Goal: Task Accomplishment & Management: Manage account settings

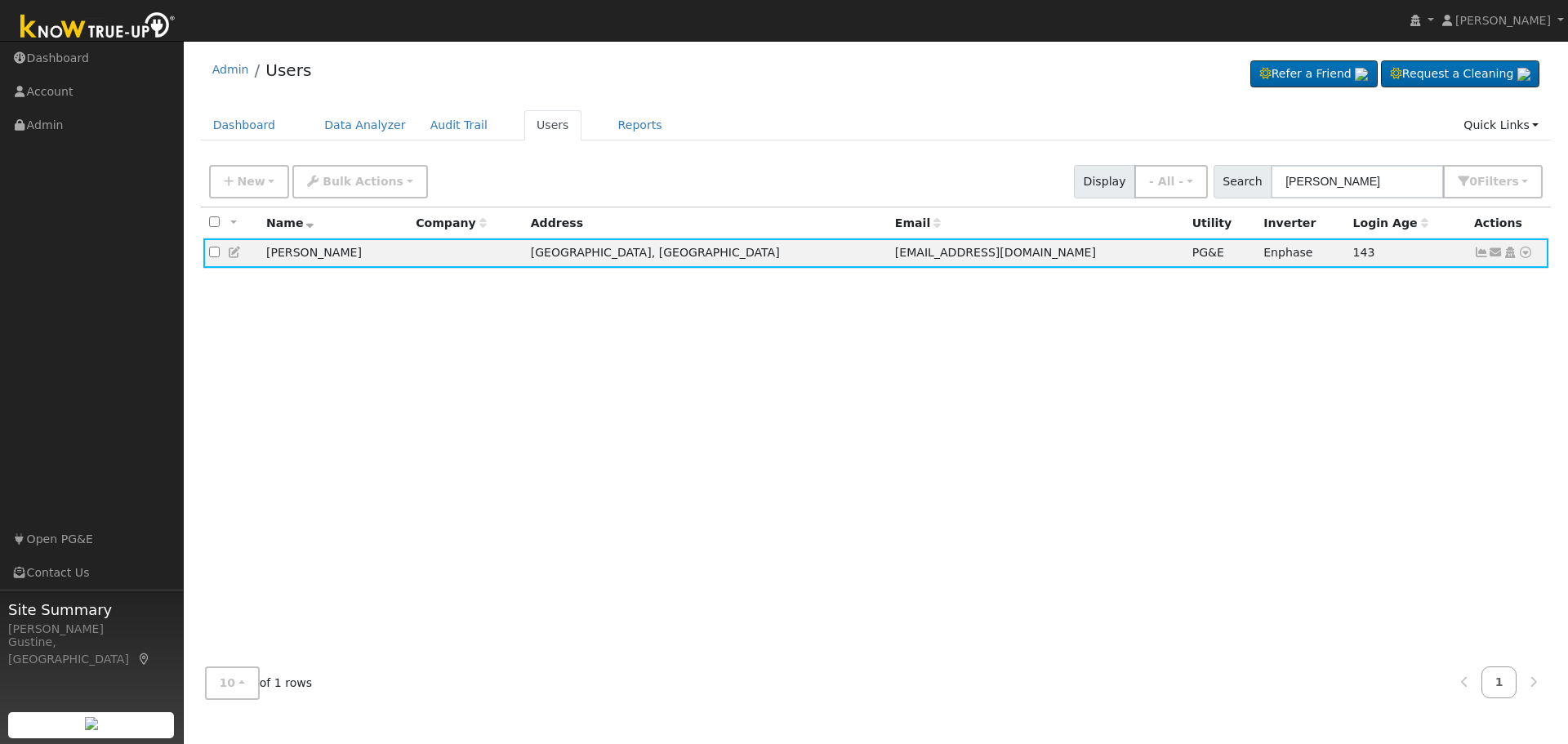
click at [1382, 174] on input "[PERSON_NAME]" at bounding box center [1356, 181] width 173 height 34
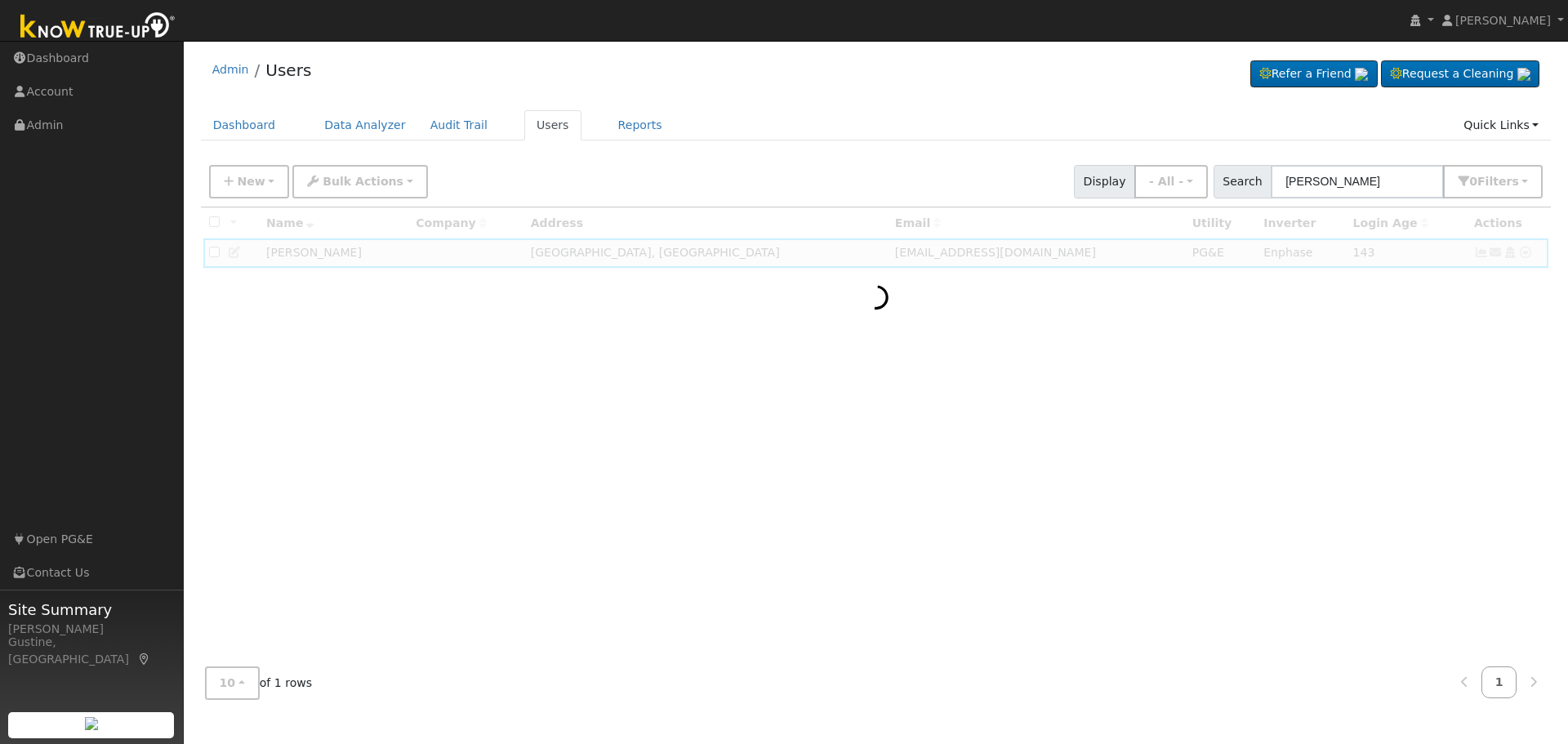
click at [1330, 179] on input "[PERSON_NAME]" at bounding box center [1356, 181] width 173 height 34
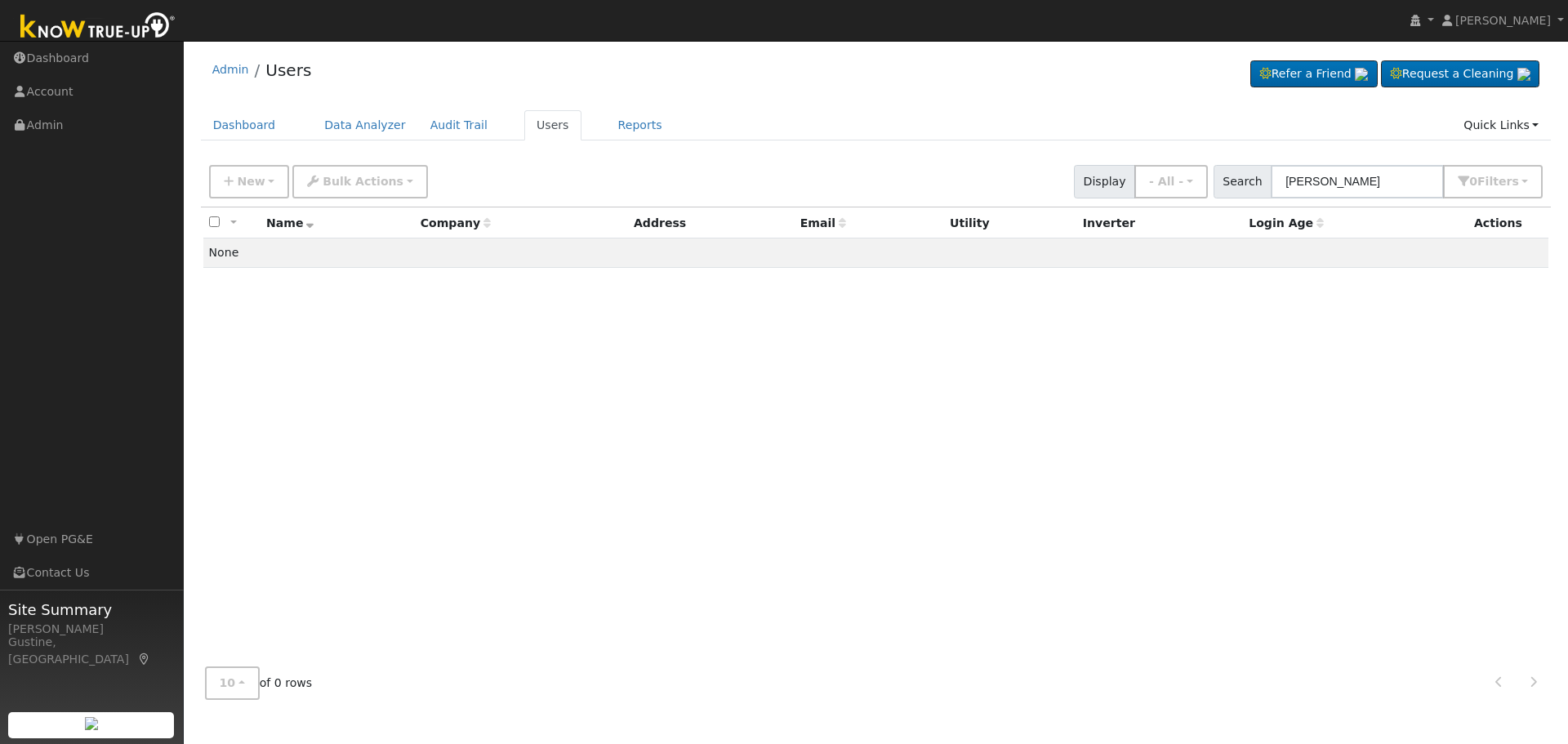
drag, startPoint x: 1334, startPoint y: 179, endPoint x: 1099, endPoint y: 179, distance: 235.0
click at [1101, 179] on div "New Add User Quick Add Quick Connect Quick Convert Lead Bulk Actions Send Email…" at bounding box center [876, 179] width 1340 height 40
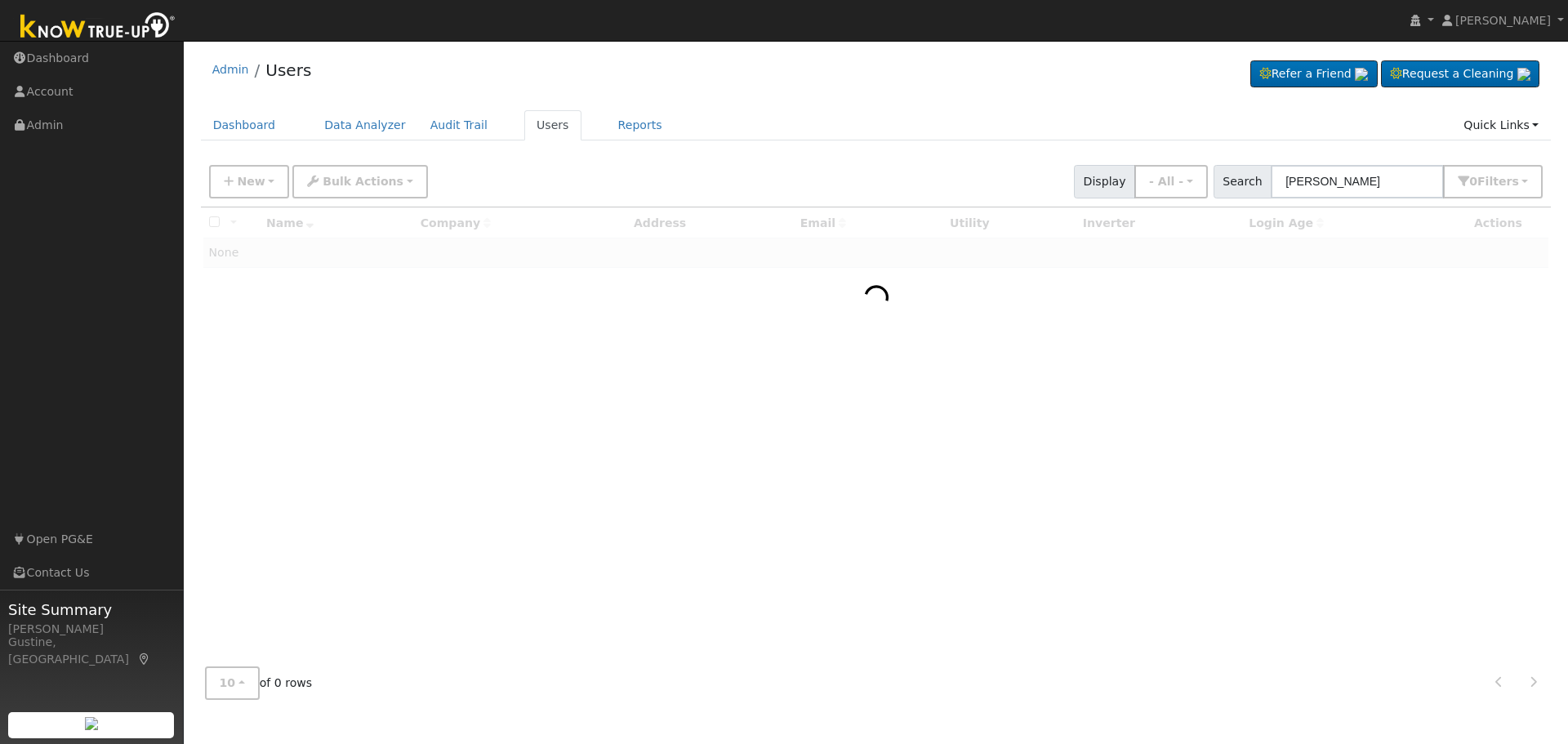
click at [1353, 191] on input "[PERSON_NAME]" at bounding box center [1356, 181] width 173 height 34
drag, startPoint x: 1365, startPoint y: 180, endPoint x: 1567, endPoint y: 282, distance: 226.3
click at [1567, 267] on div "User Profile First name Last name Email Email Notifications No Emails No Emails…" at bounding box center [876, 392] width 1384 height 704
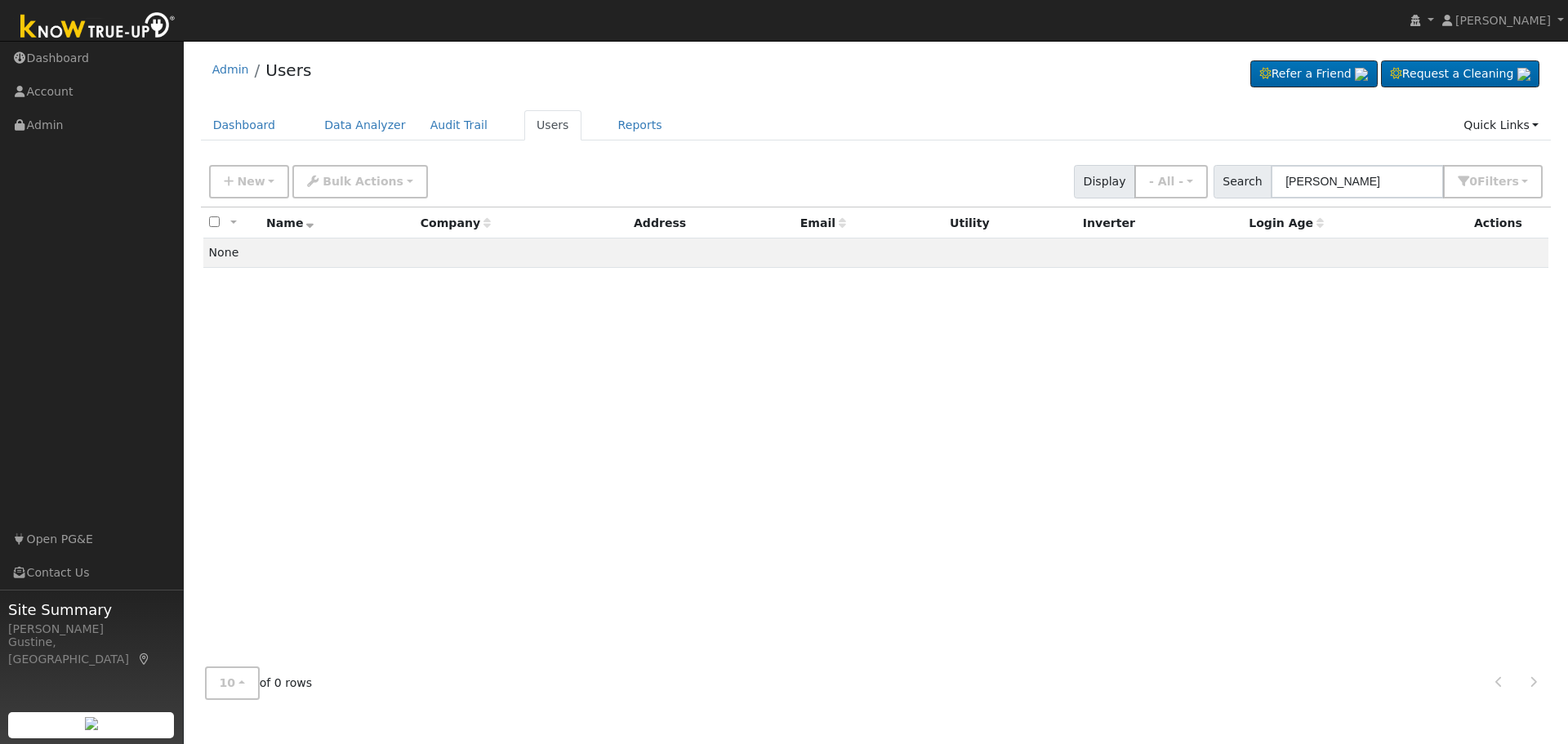
type input "[PERSON_NAME]"
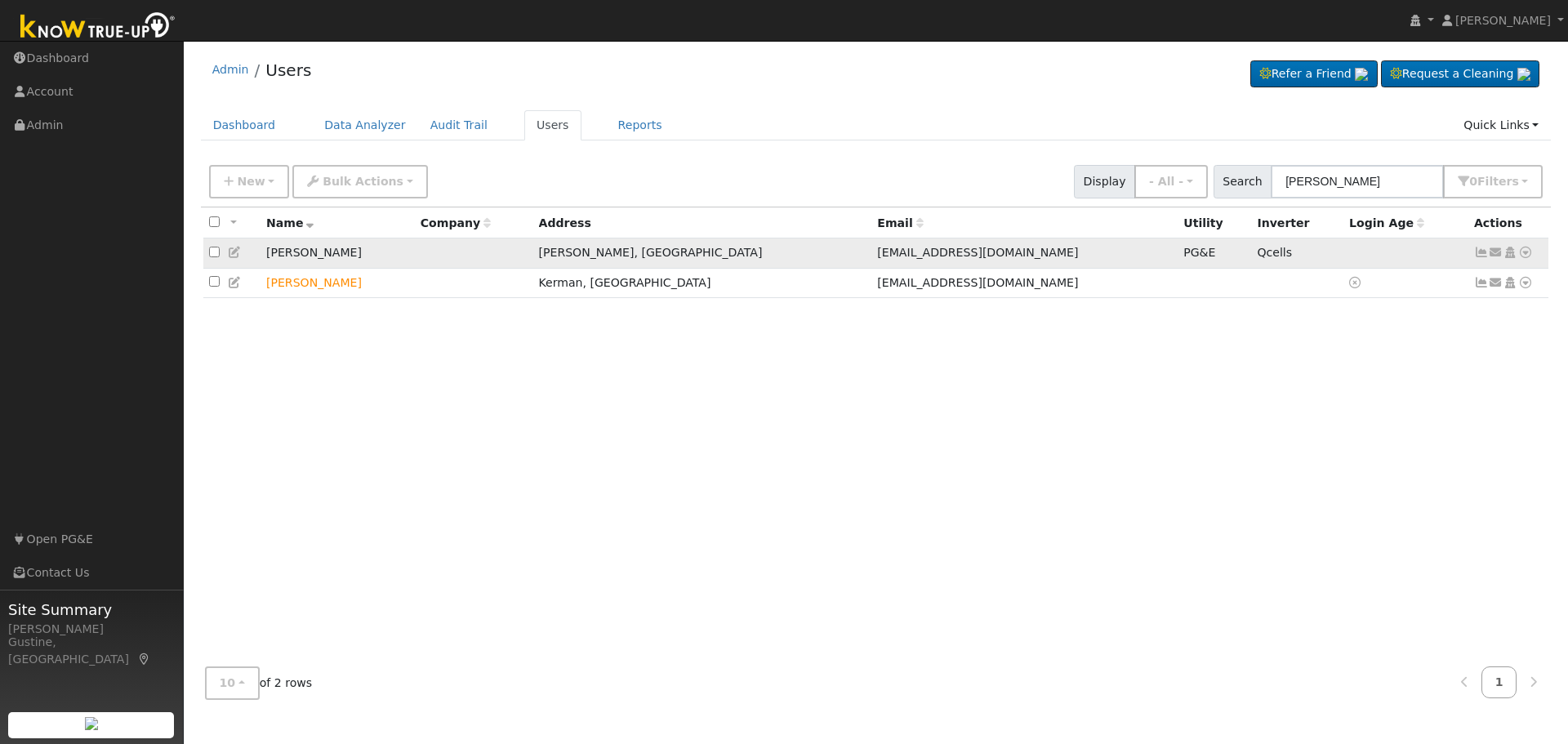
click at [1478, 254] on icon at bounding box center [1481, 252] width 15 height 11
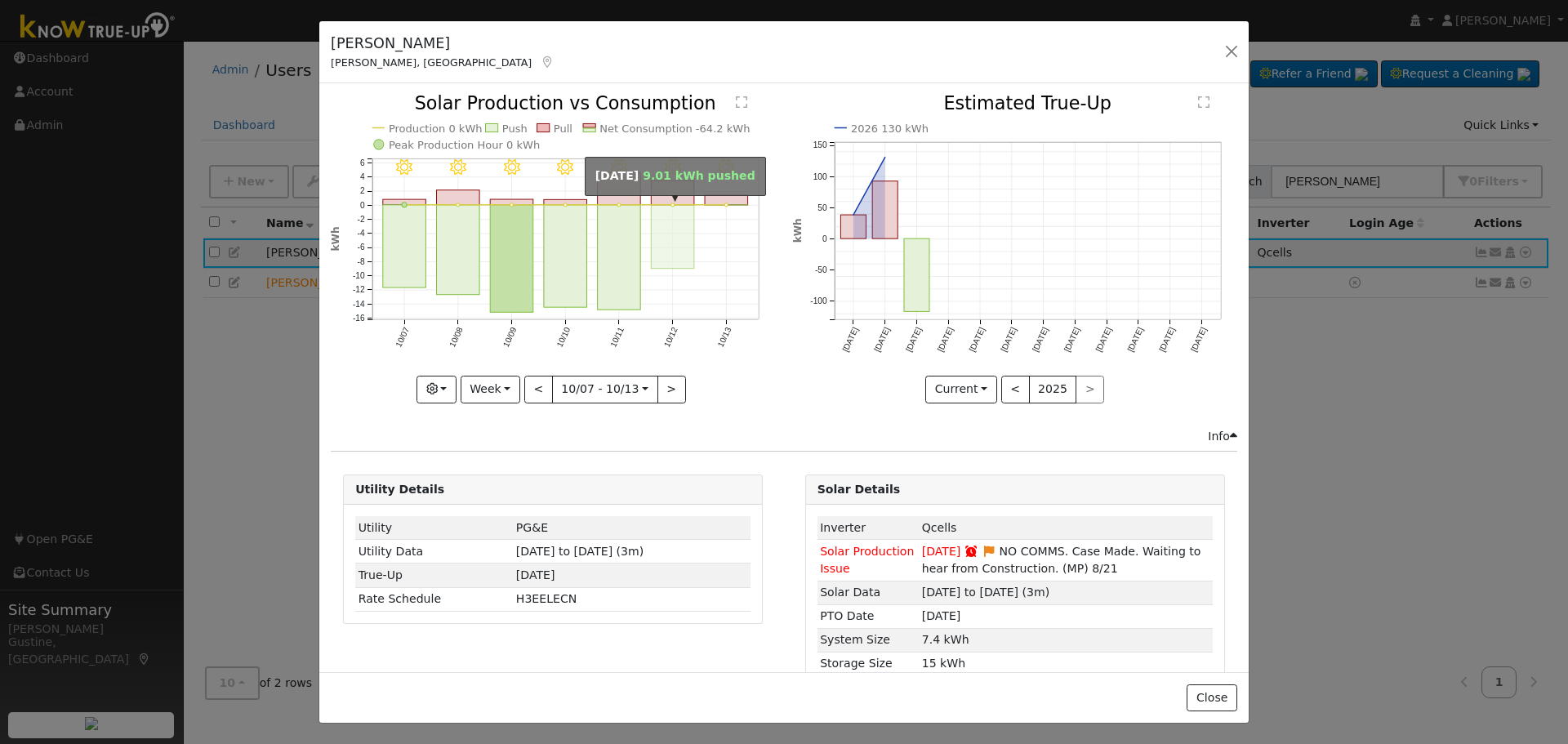
click at [681, 229] on rect "onclick=""" at bounding box center [673, 237] width 43 height 64
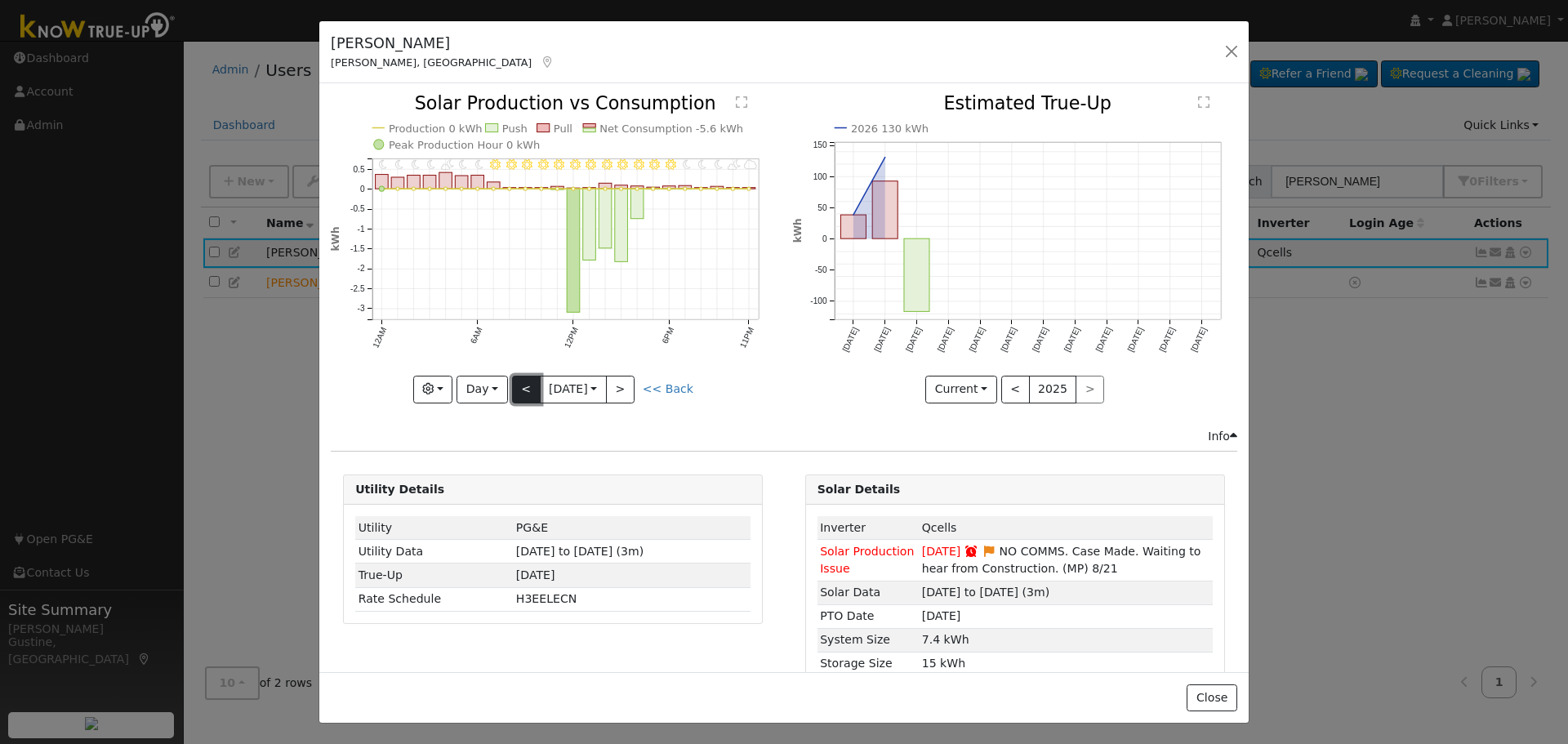
click at [526, 380] on button "<" at bounding box center [526, 390] width 28 height 28
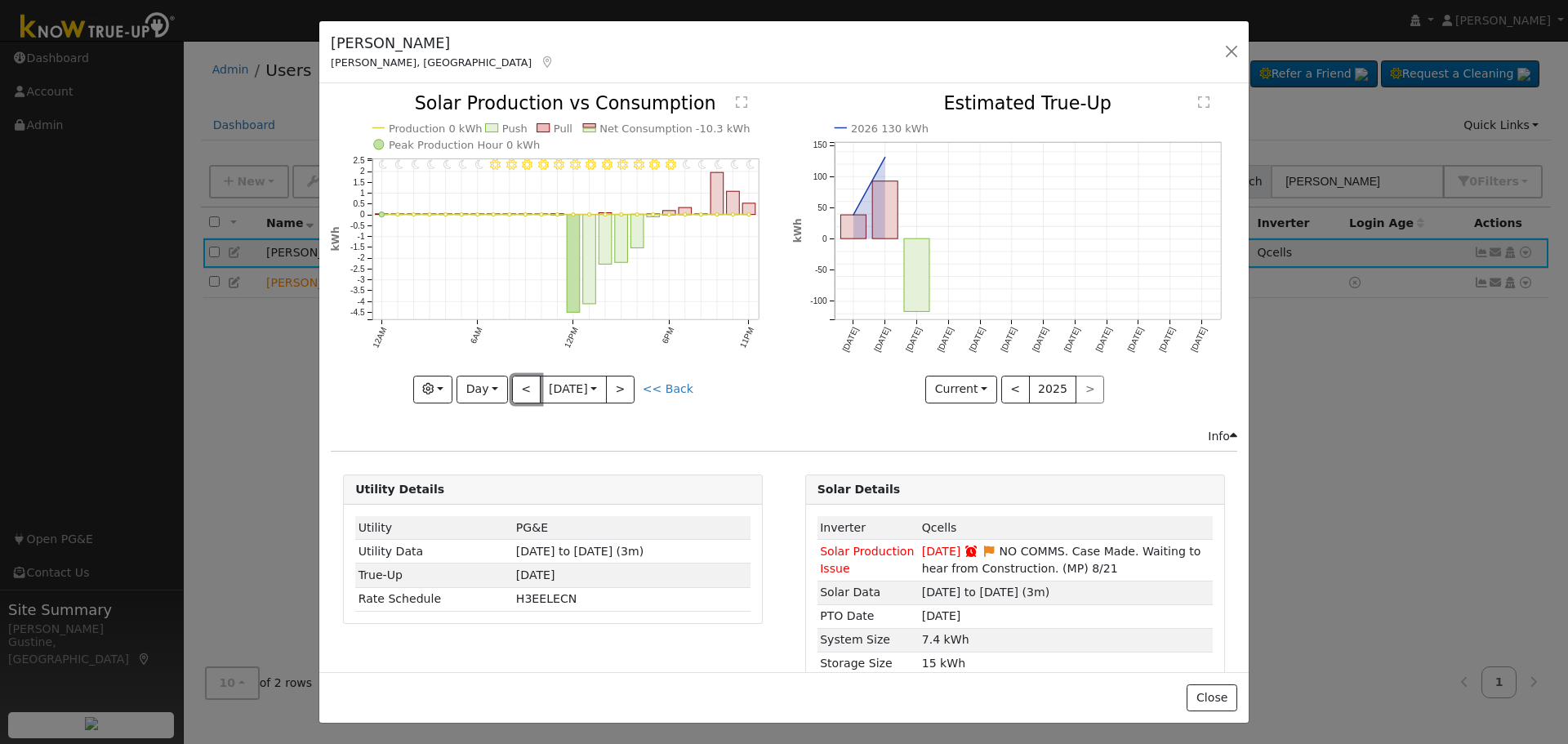
click at [520, 383] on button "<" at bounding box center [526, 390] width 28 height 28
type input "[DATE]"
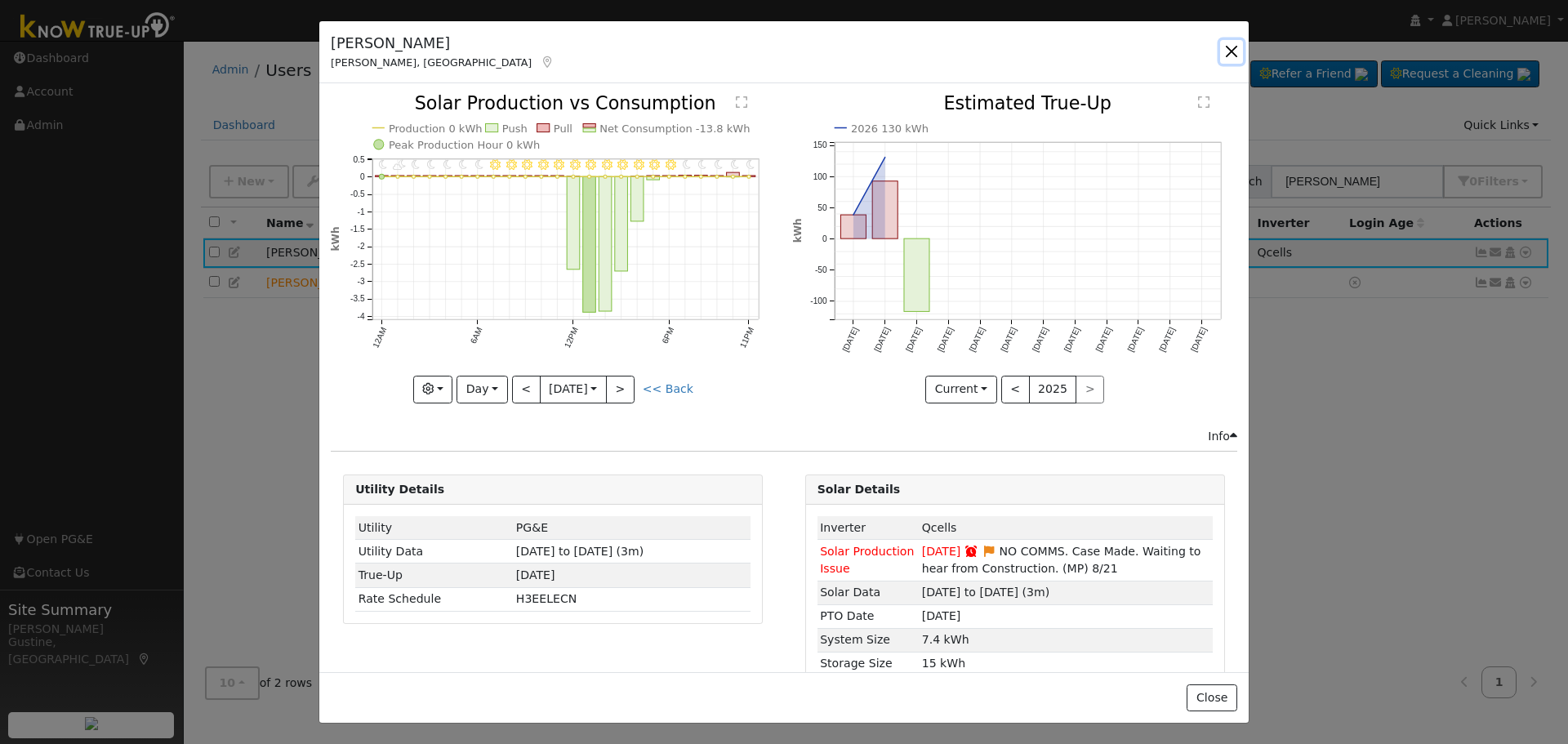
click at [1236, 55] on button "button" at bounding box center [1232, 52] width 23 height 23
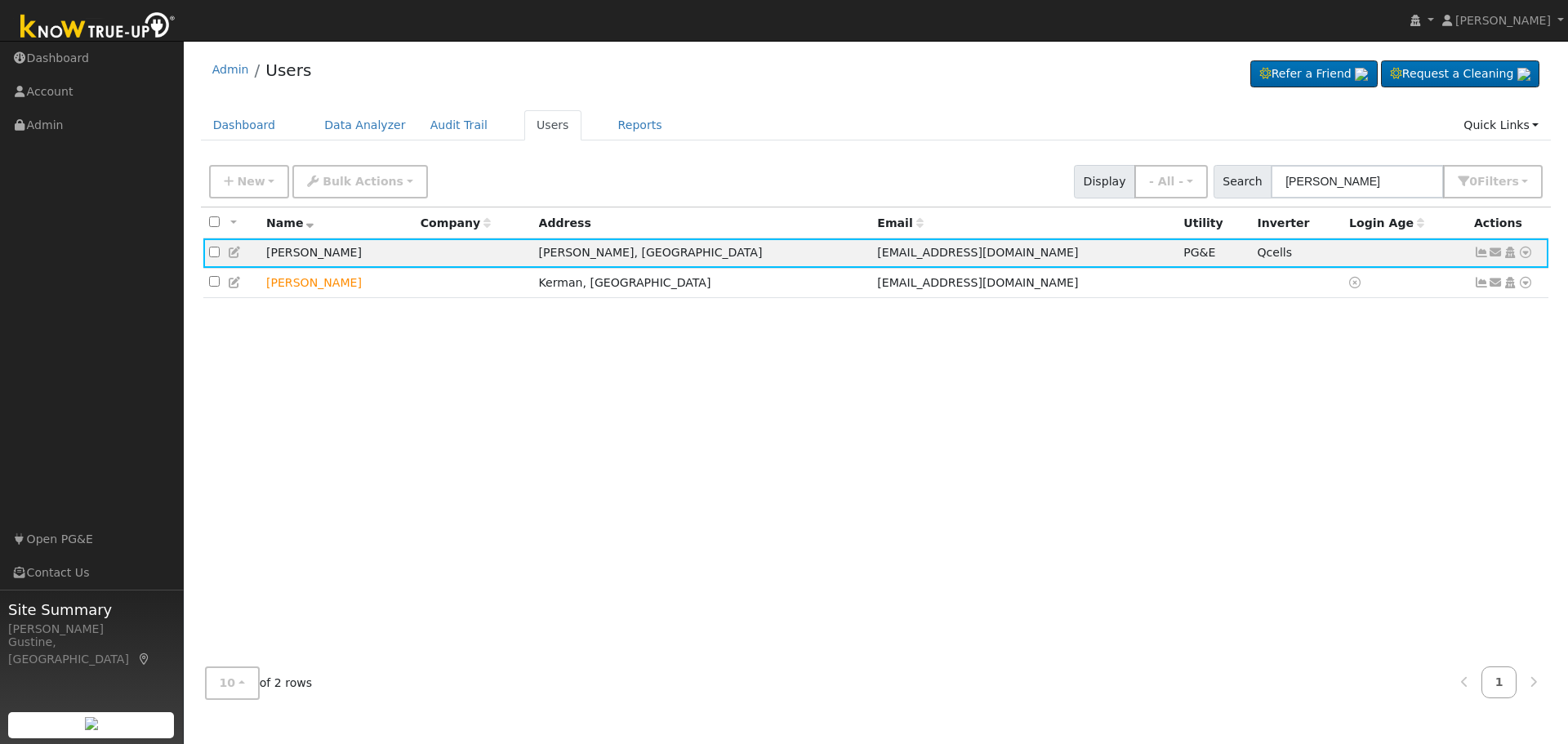
click at [135, 452] on ul "Navigation Dashboard Account Admin Links Open PG&E Contact Us" at bounding box center [92, 413] width 184 height 744
drag, startPoint x: 1387, startPoint y: 183, endPoint x: 975, endPoint y: 187, distance: 412.0
click at [975, 187] on div "New Add User Quick Add Quick Connect Quick Convert Lead Bulk Actions Send Email…" at bounding box center [876, 179] width 1340 height 40
paste input "[PERSON_NAME]"
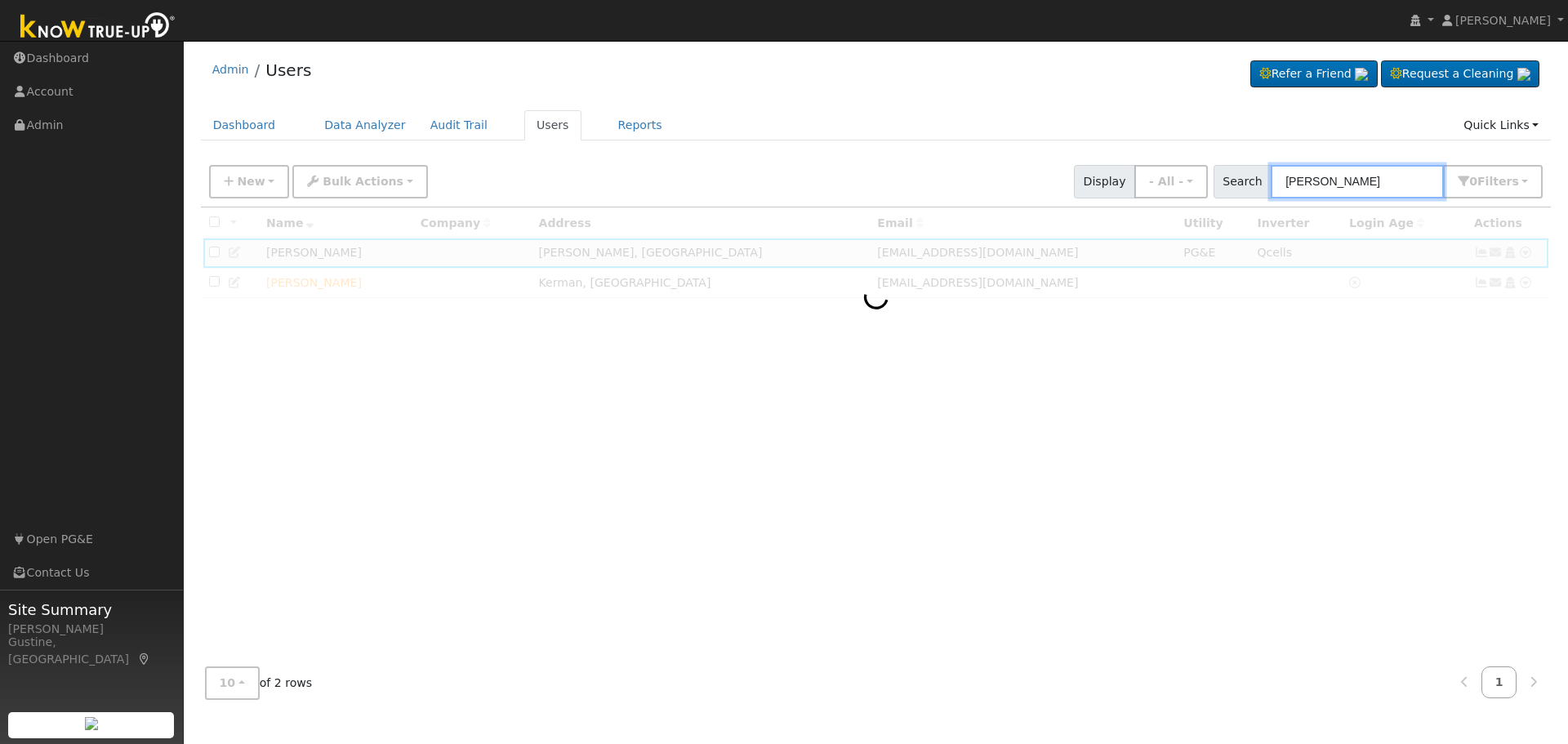
drag, startPoint x: 1318, startPoint y: 186, endPoint x: 987, endPoint y: 158, distance: 332.2
click at [987, 158] on div "New Add User Quick Add Quick Connect Quick Convert Lead Bulk Actions Send Email…" at bounding box center [876, 181] width 1351 height 50
click at [1348, 165] on div "New Add User Quick Add Quick Connect Quick Convert Lead Bulk Actions Send Email…" at bounding box center [876, 179] width 1340 height 40
click at [1341, 182] on input "[PERSON_NAME]" at bounding box center [1356, 181] width 173 height 34
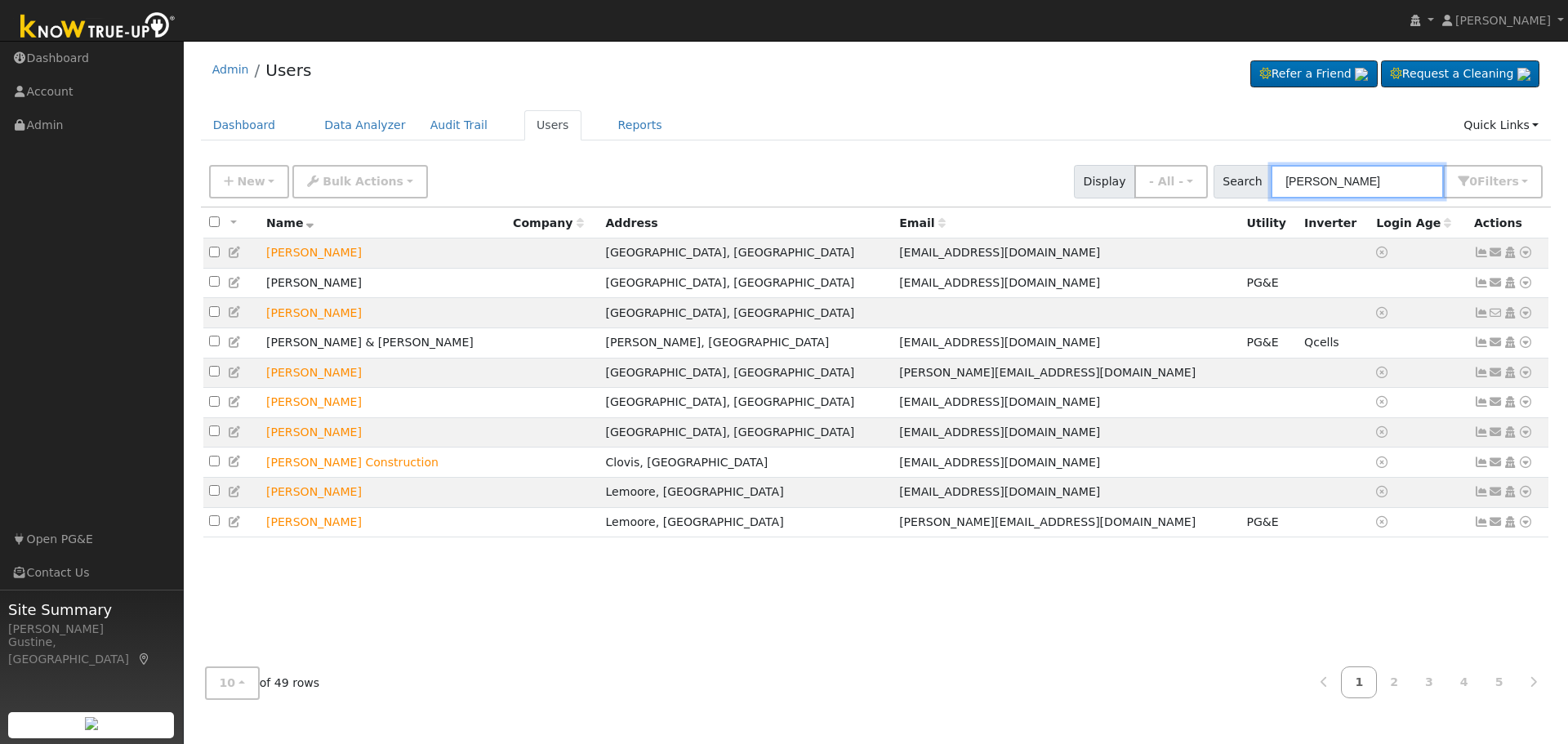
paste input "[PERSON_NAME]"
drag, startPoint x: 1337, startPoint y: 183, endPoint x: 1567, endPoint y: 161, distance: 231.0
click at [1567, 161] on div "User Profile First name Last name Email Email Notifications No Emails No Emails…" at bounding box center [876, 392] width 1384 height 704
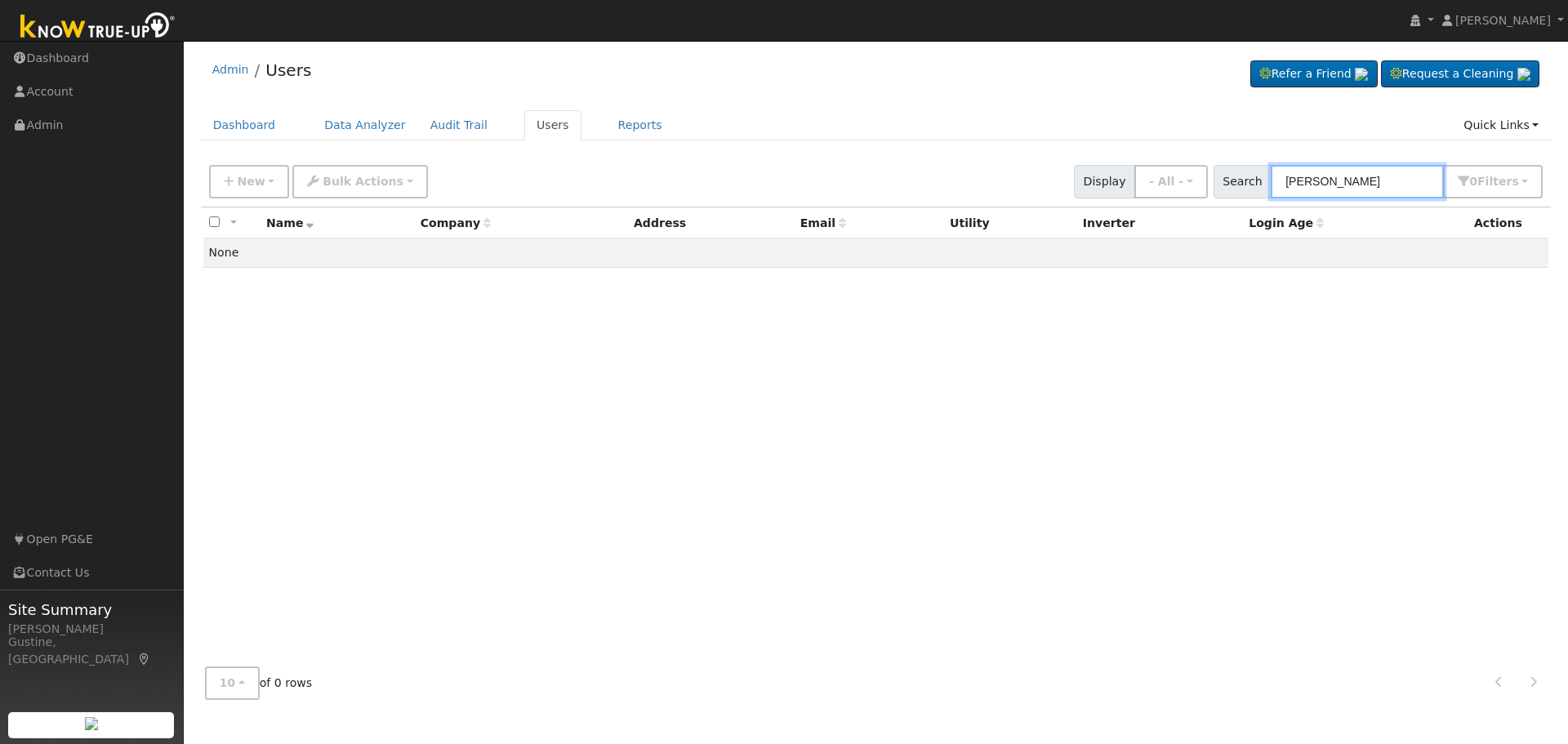
type input "[PERSON_NAME]"
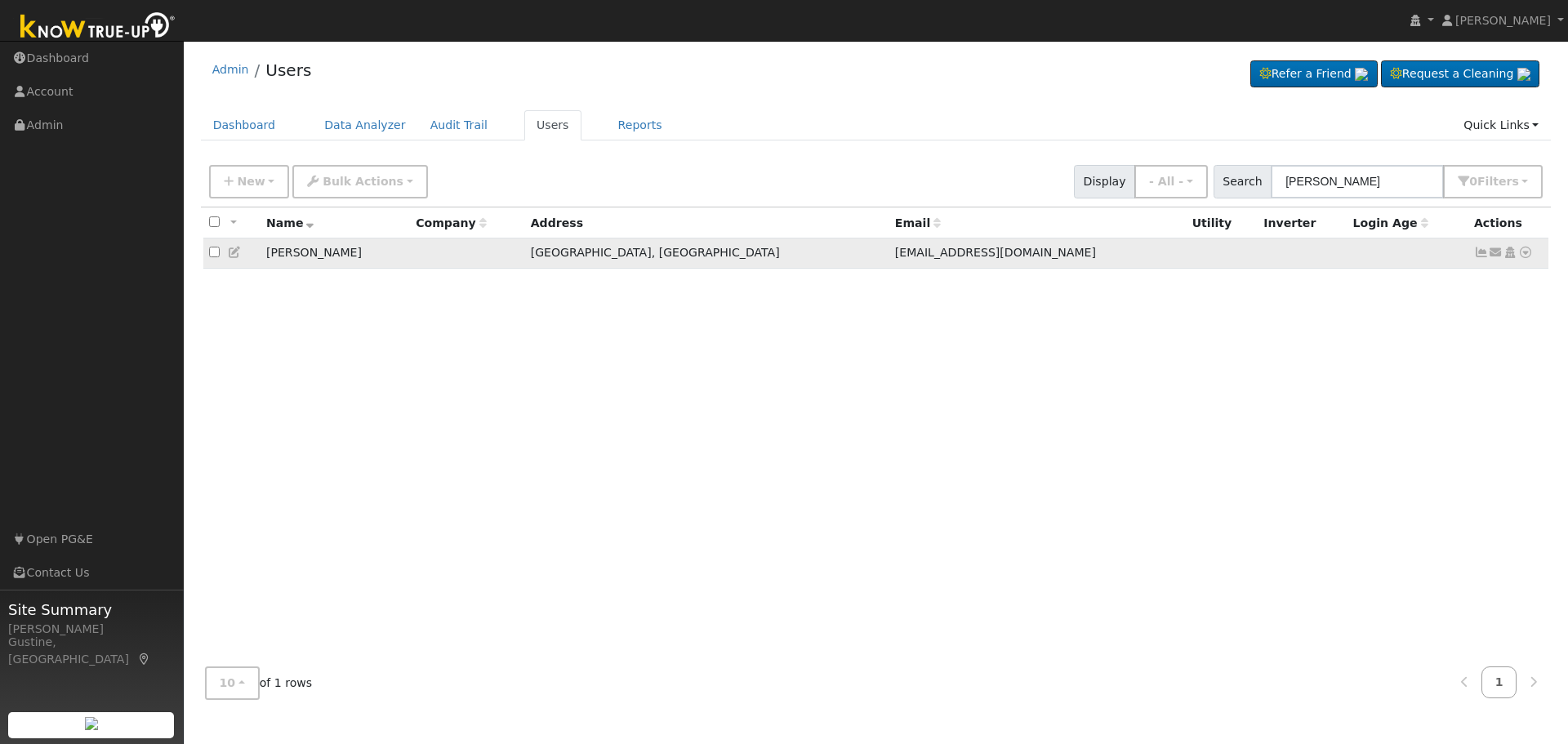
click at [1485, 258] on icon at bounding box center [1481, 252] width 15 height 11
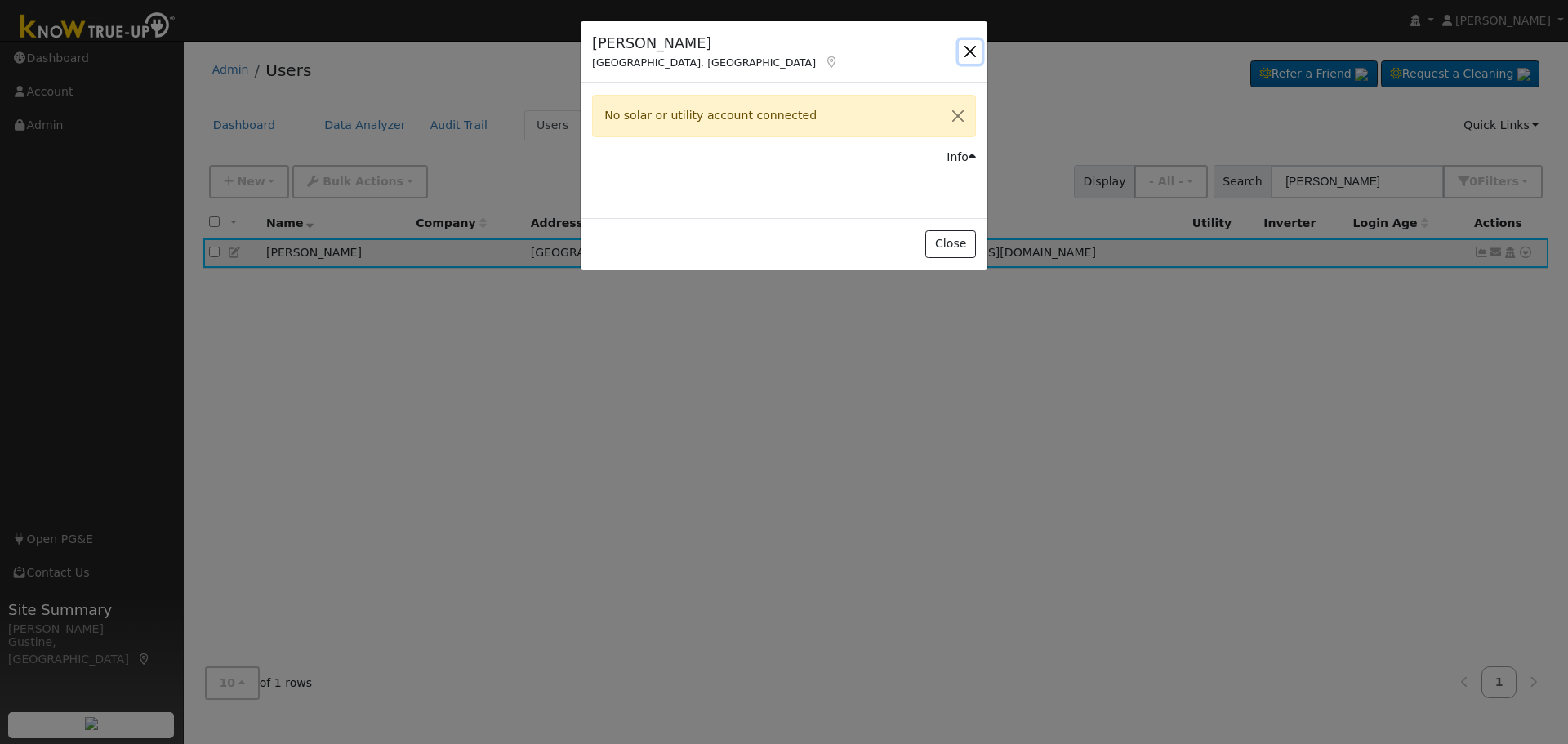
click at [975, 57] on button "button" at bounding box center [970, 52] width 23 height 23
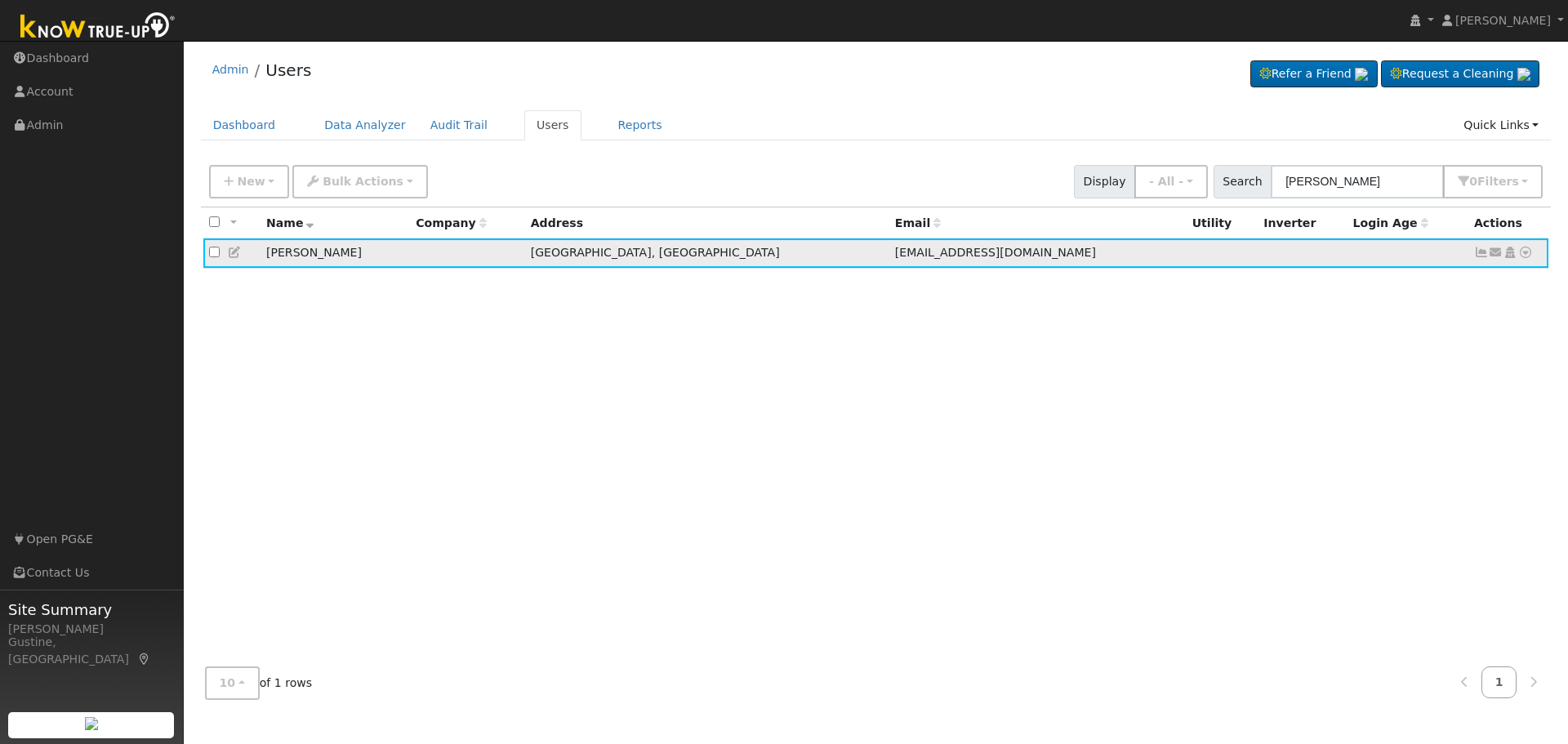
click at [1531, 257] on icon at bounding box center [1525, 252] width 15 height 11
click at [1380, 374] on link "Utility" at bounding box center [1356, 376] width 114 height 23
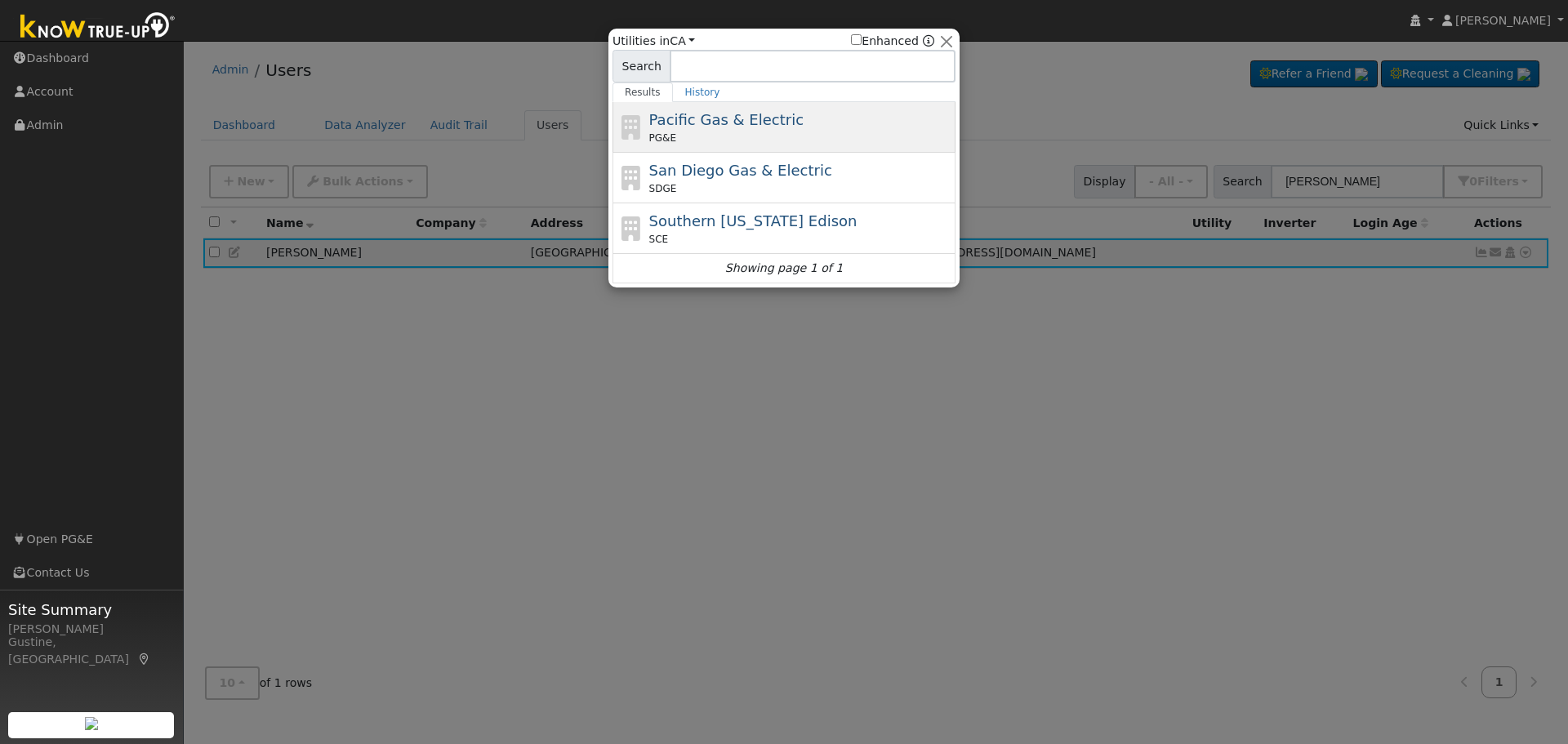
click at [786, 126] on div "Pacific Gas & Electric PG&E" at bounding box center [801, 126] width 303 height 37
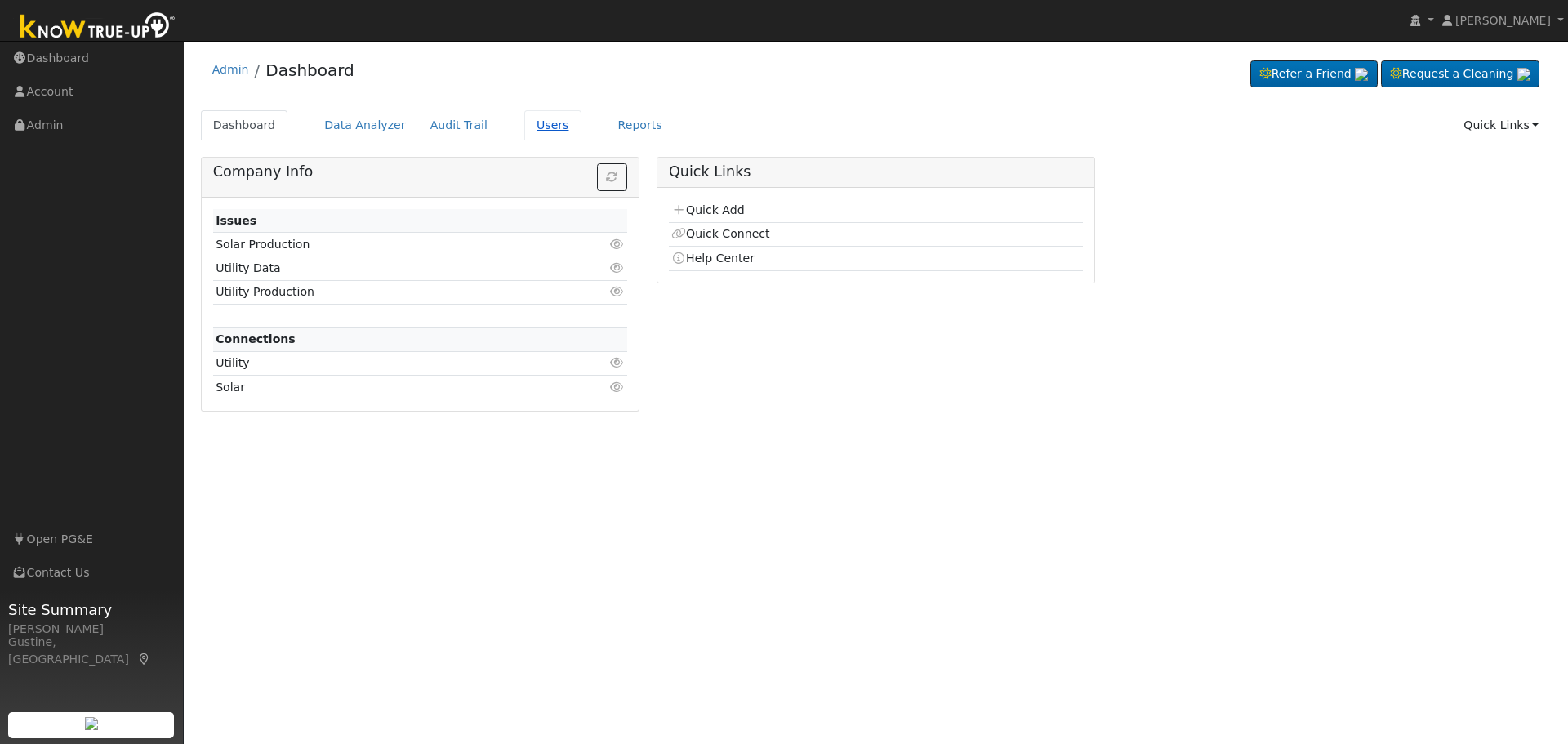
click at [525, 127] on link "Users" at bounding box center [553, 125] width 57 height 30
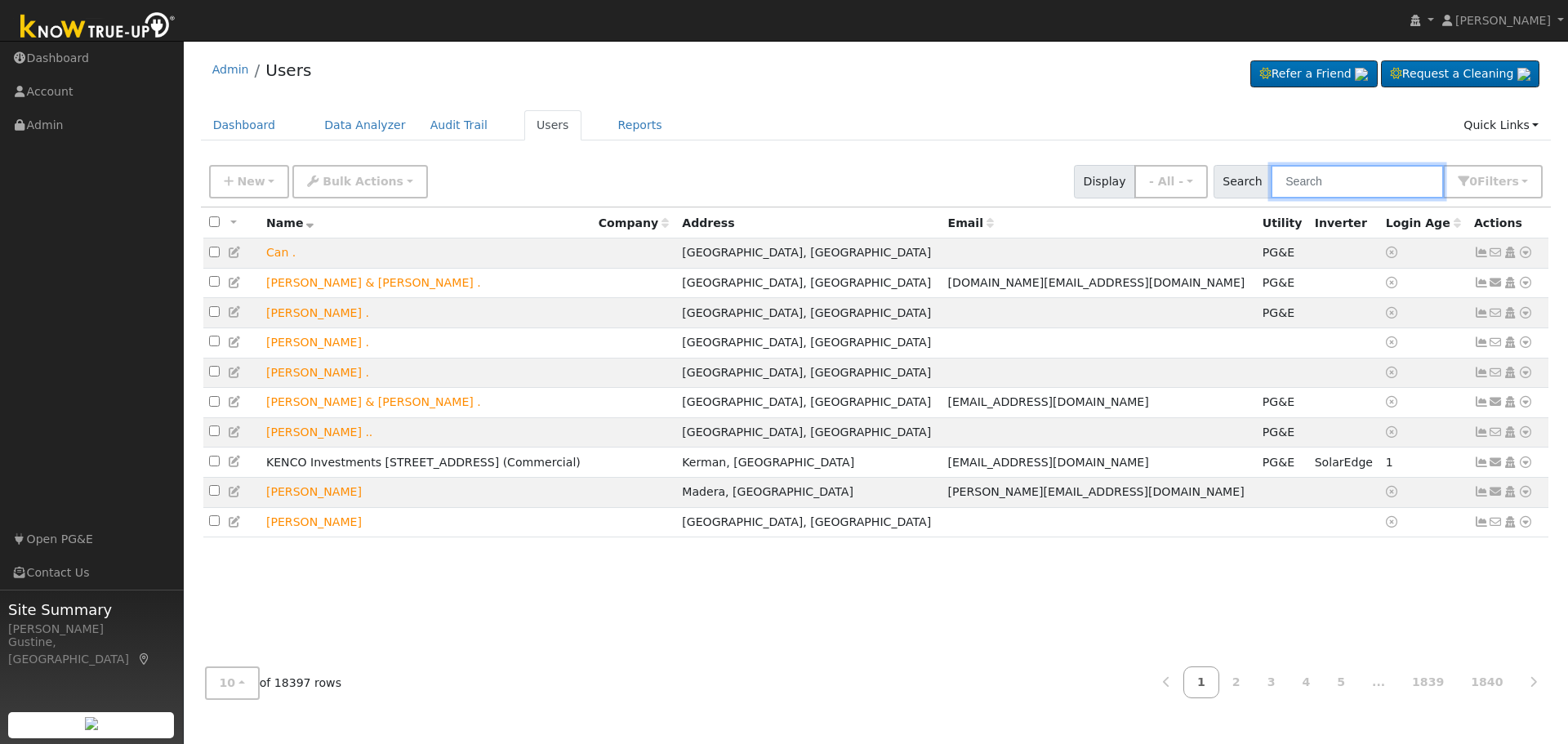
click at [1391, 175] on input "text" at bounding box center [1356, 181] width 173 height 34
click at [1376, 175] on input "text" at bounding box center [1356, 181] width 173 height 34
paste input "Click to dial(661) 549-6392"
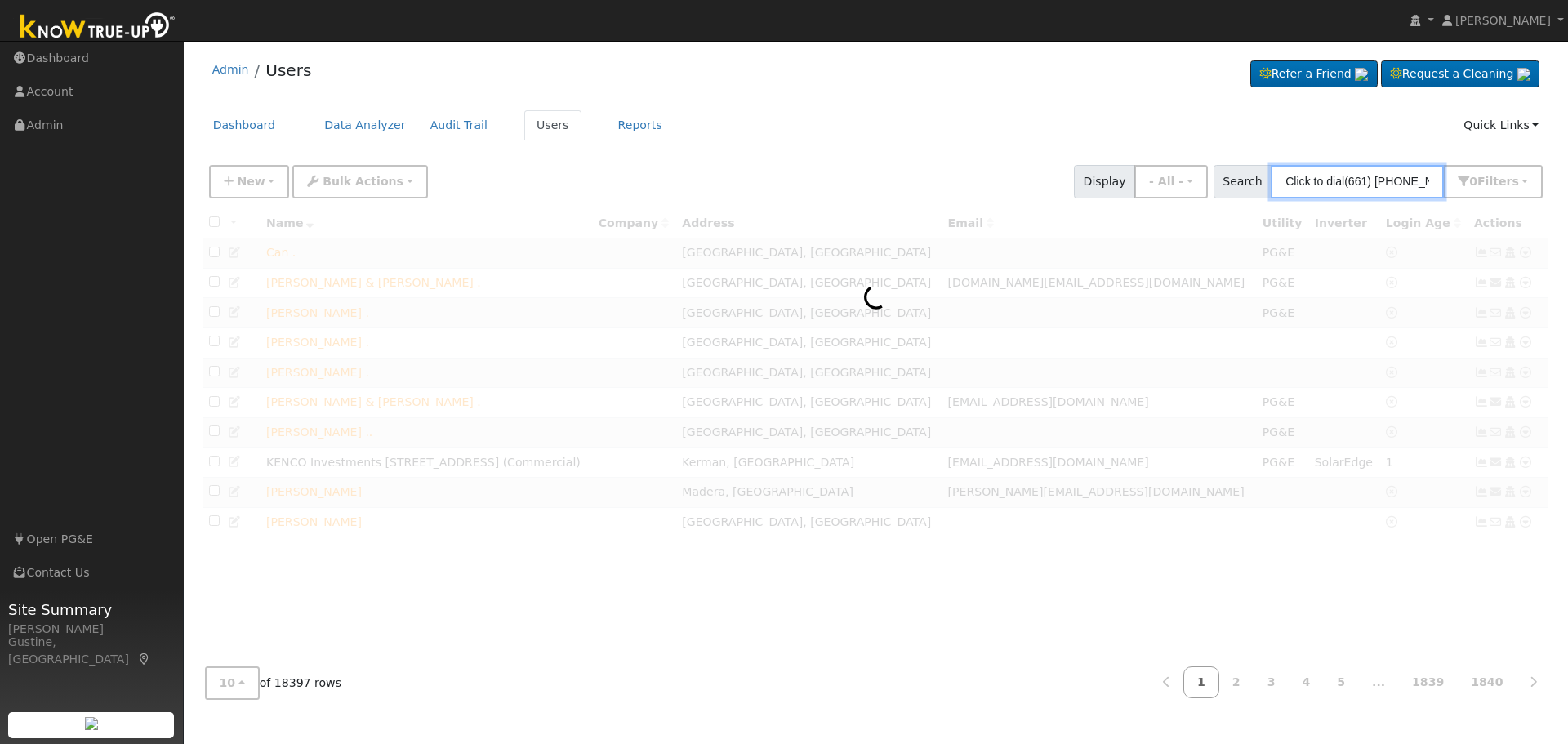
click at [1362, 184] on input "Click to dial(661) 549-6392" at bounding box center [1356, 181] width 173 height 34
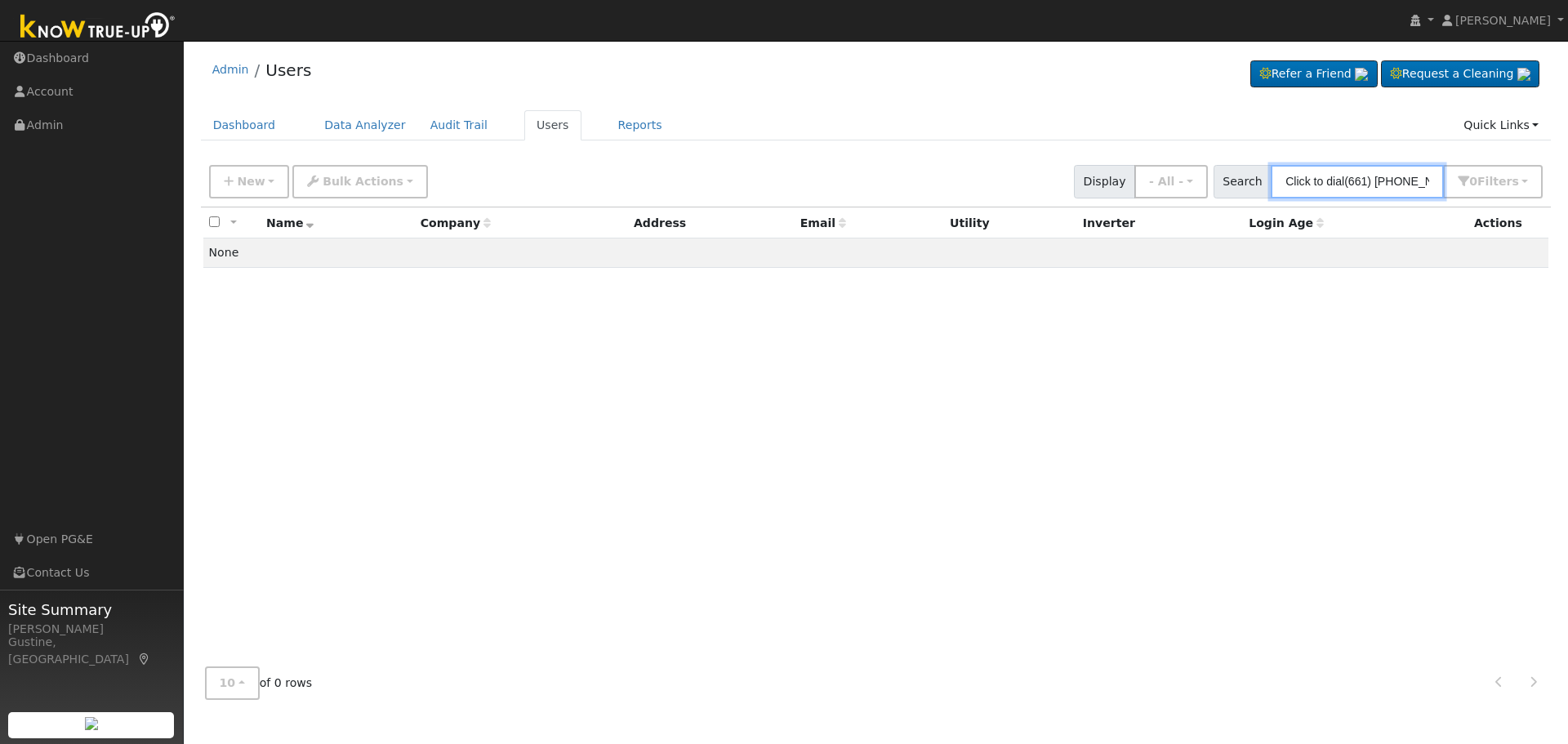
click at [1322, 179] on input "Click to dial(661) 549-6392" at bounding box center [1356, 181] width 173 height 34
paste input "[PERSON_NAME]"
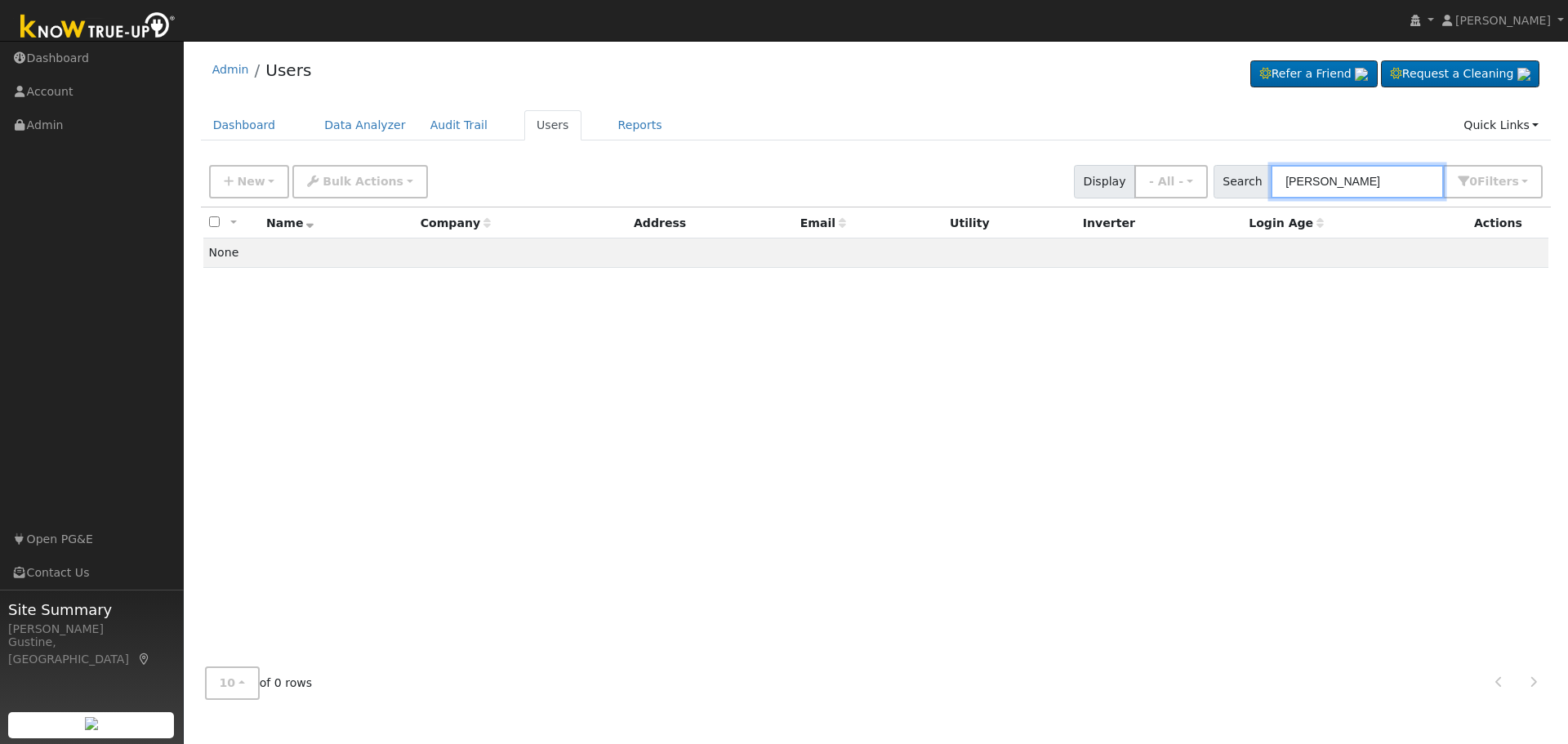
click at [1321, 186] on input "[PERSON_NAME]" at bounding box center [1356, 181] width 173 height 34
drag, startPoint x: 1318, startPoint y: 186, endPoint x: 1214, endPoint y: 180, distance: 104.2
click at [1220, 180] on div "New Add User Quick Add Quick Connect Quick Convert Lead Bulk Actions Send Email…" at bounding box center [876, 179] width 1340 height 40
click at [1400, 179] on input "[PERSON_NAME]" at bounding box center [1356, 181] width 173 height 34
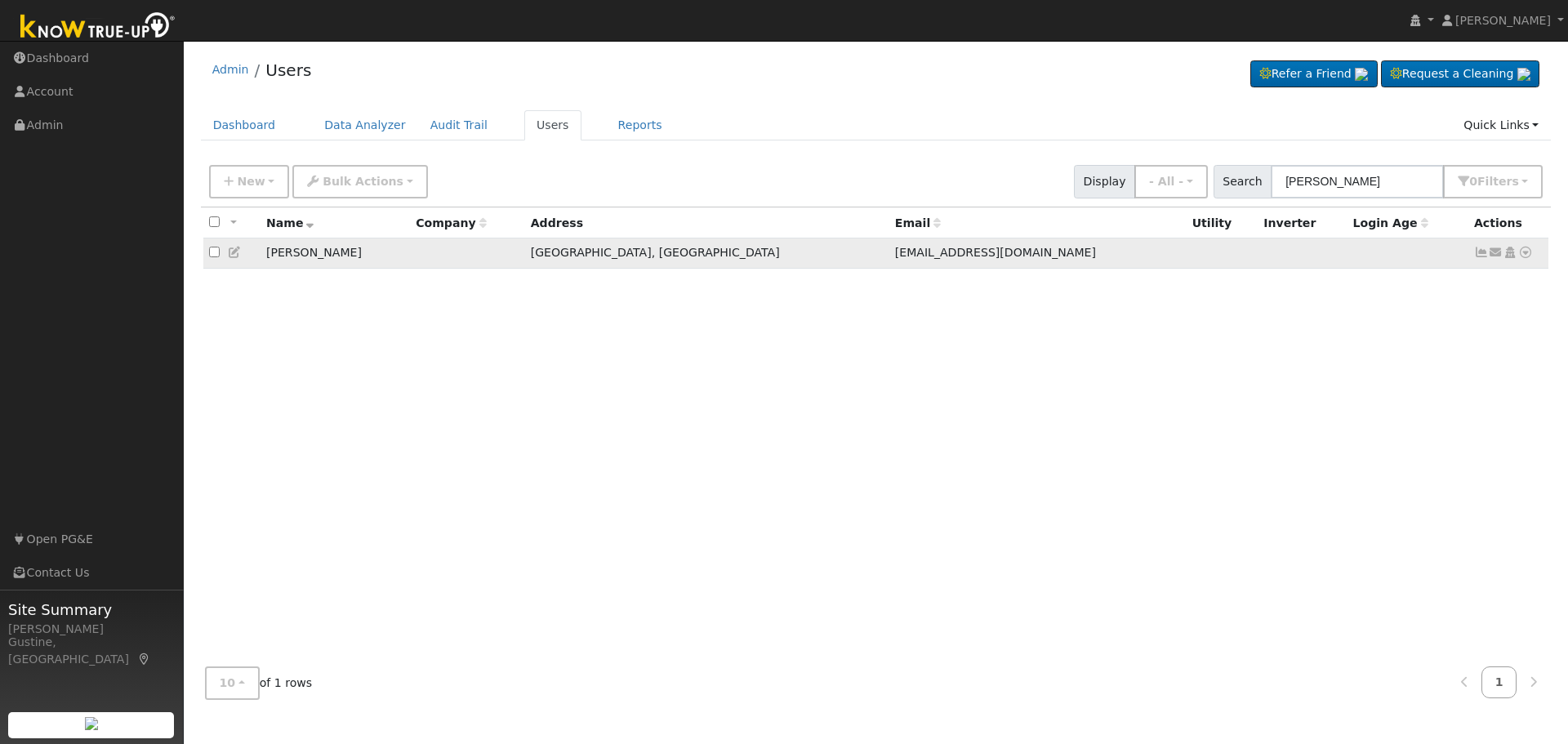
click at [1484, 251] on icon at bounding box center [1481, 252] width 15 height 11
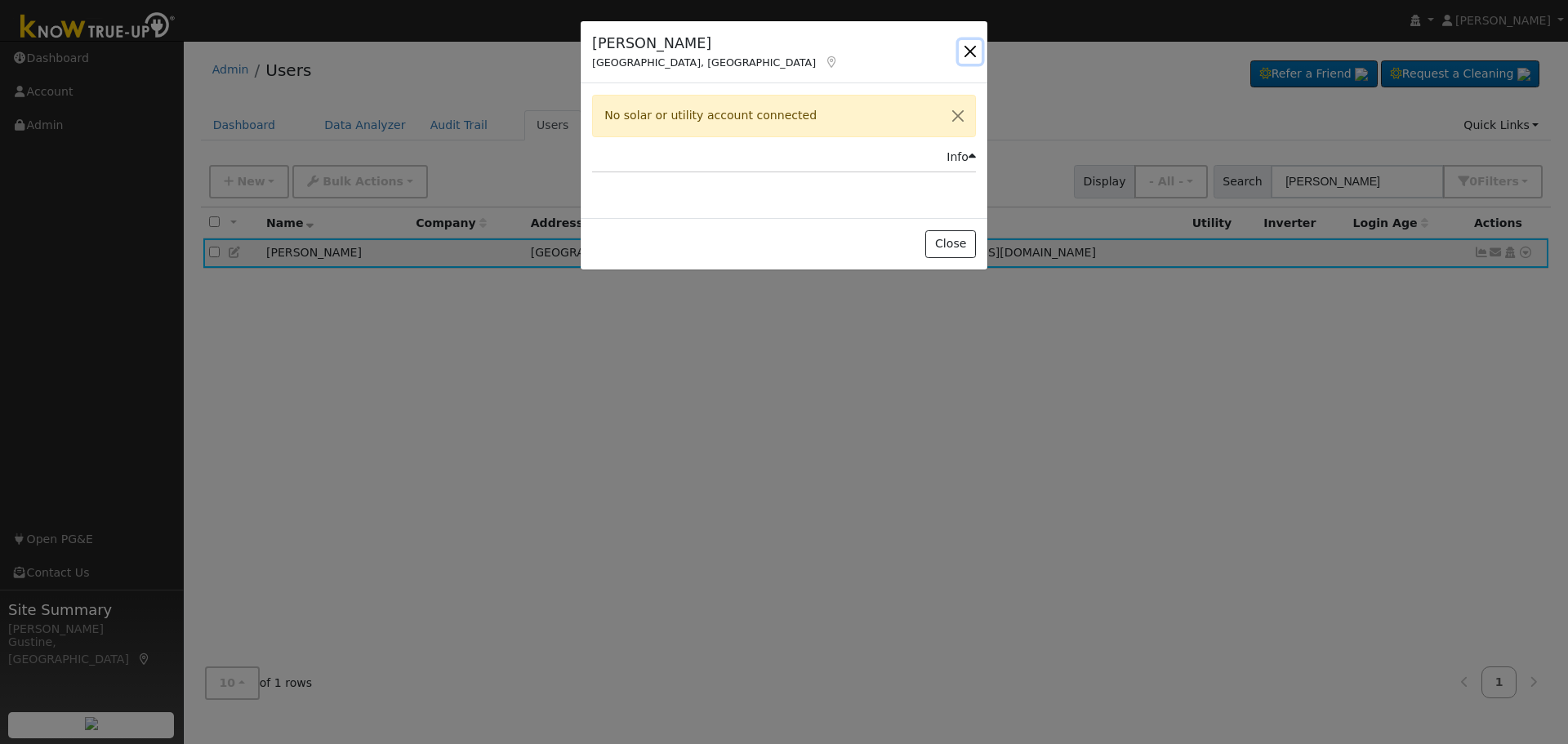
click at [965, 47] on button "button" at bounding box center [970, 52] width 23 height 23
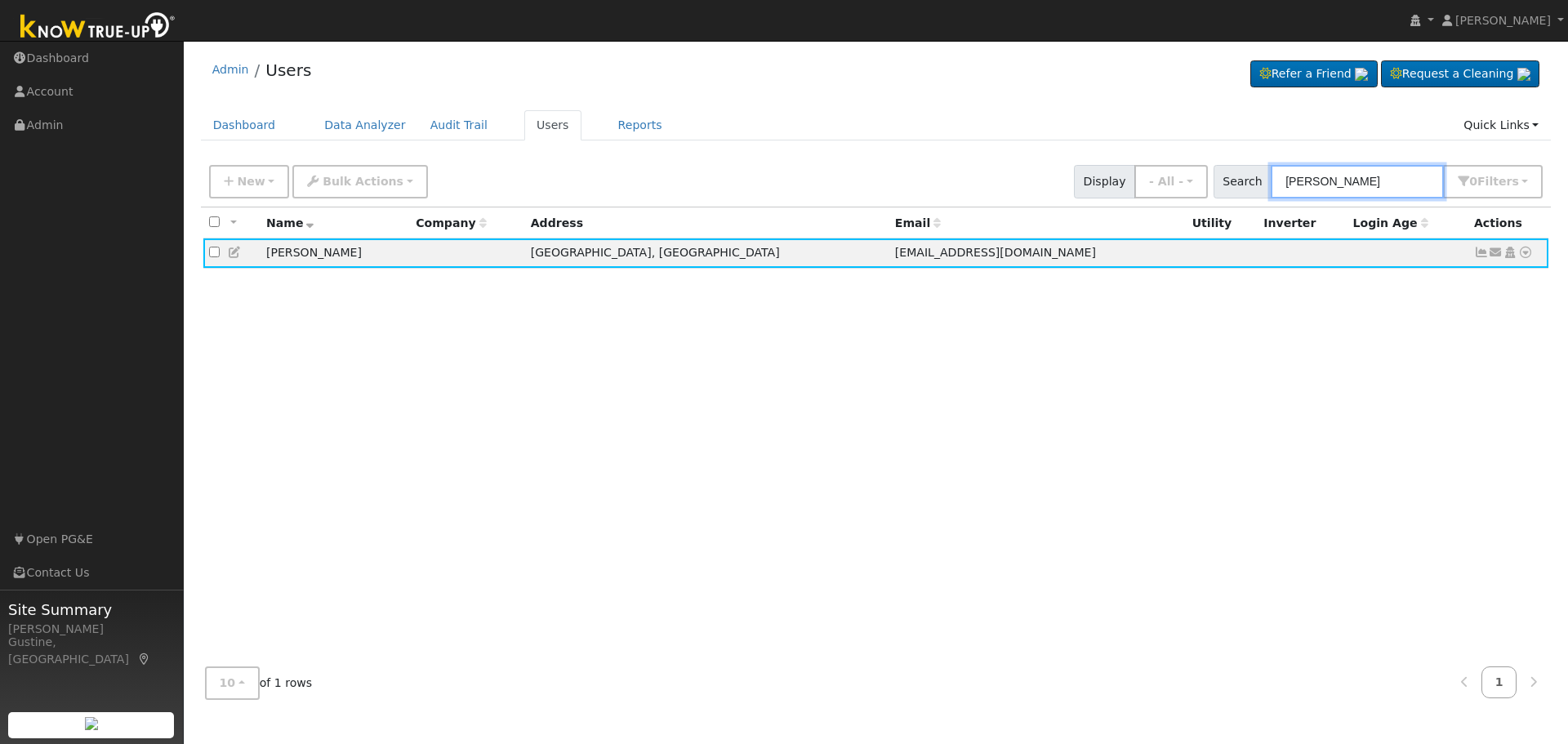
click at [1415, 195] on input "Dale hill" at bounding box center [1356, 181] width 173 height 34
click at [1388, 163] on div "New Add User Quick Add Quick Connect Quick Convert Lead Bulk Actions Send Email…" at bounding box center [876, 179] width 1340 height 40
click at [1369, 185] on input "Dale hill" at bounding box center [1356, 181] width 173 height 34
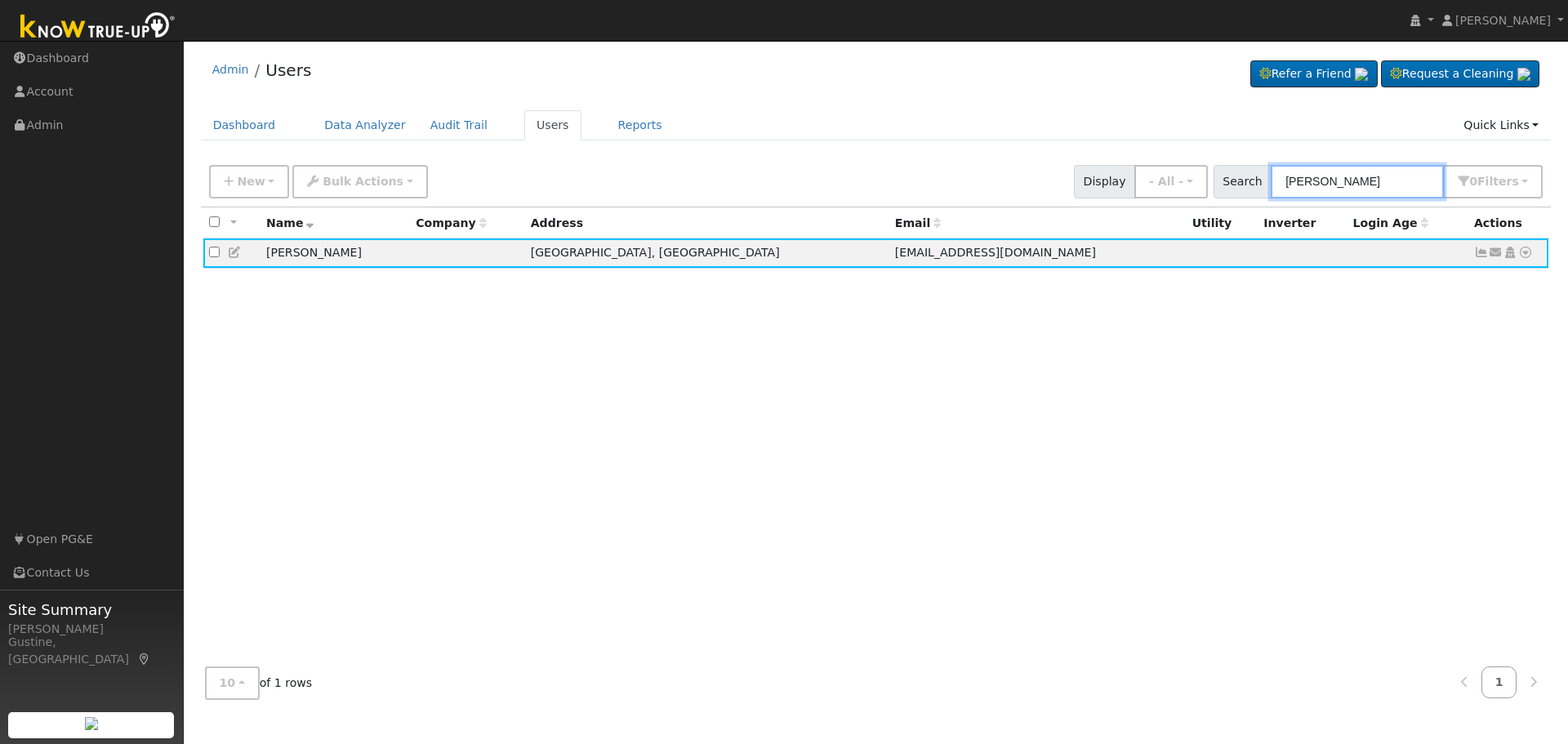
click at [1369, 185] on input "Dale hill" at bounding box center [1356, 181] width 173 height 34
paste input "Perez, Ysmae"
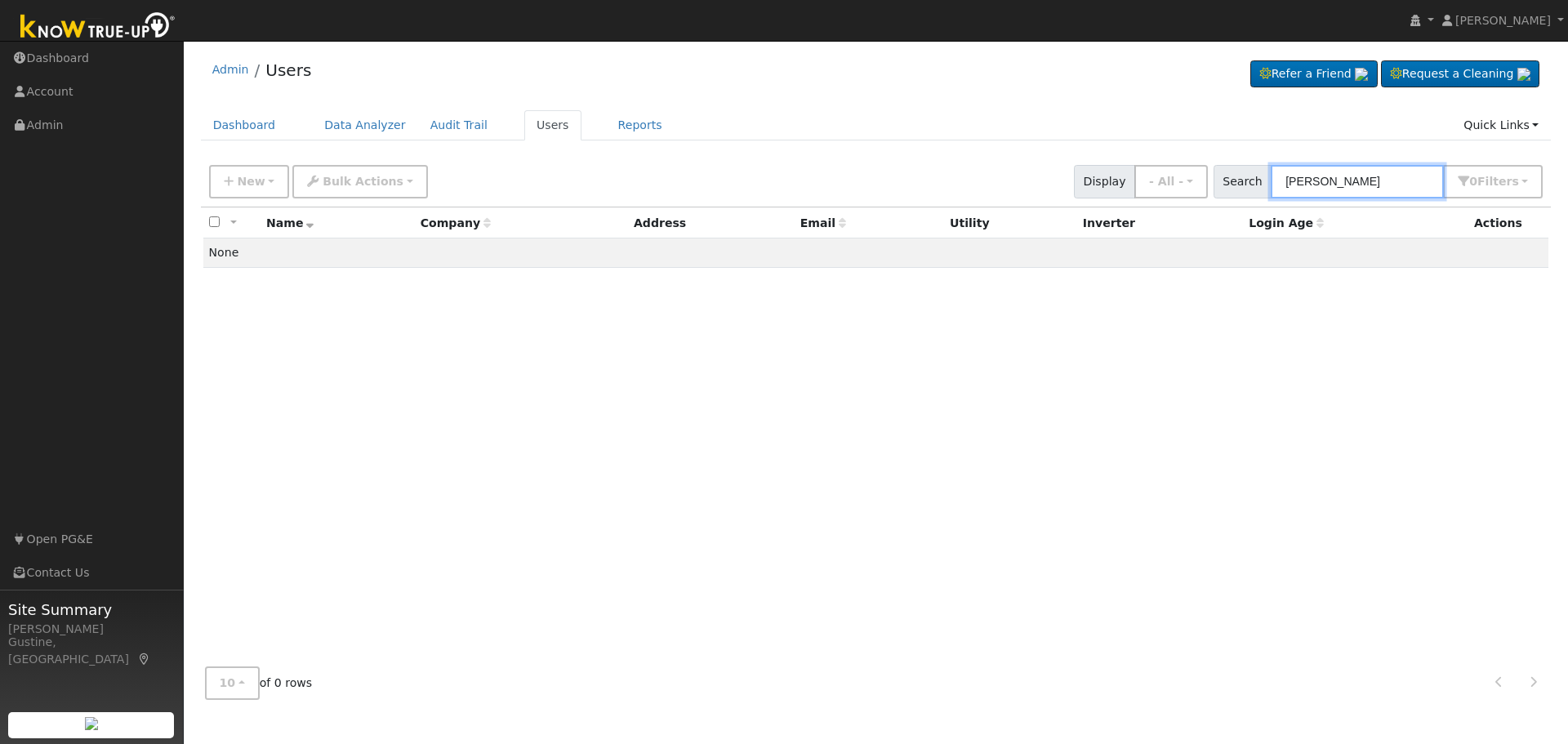
drag, startPoint x: 1332, startPoint y: 180, endPoint x: 902, endPoint y: 177, distance: 430.0
click at [902, 177] on div "New Add User Quick Add Quick Connect Quick Convert Lead Bulk Actions Send Email…" at bounding box center [876, 179] width 1340 height 40
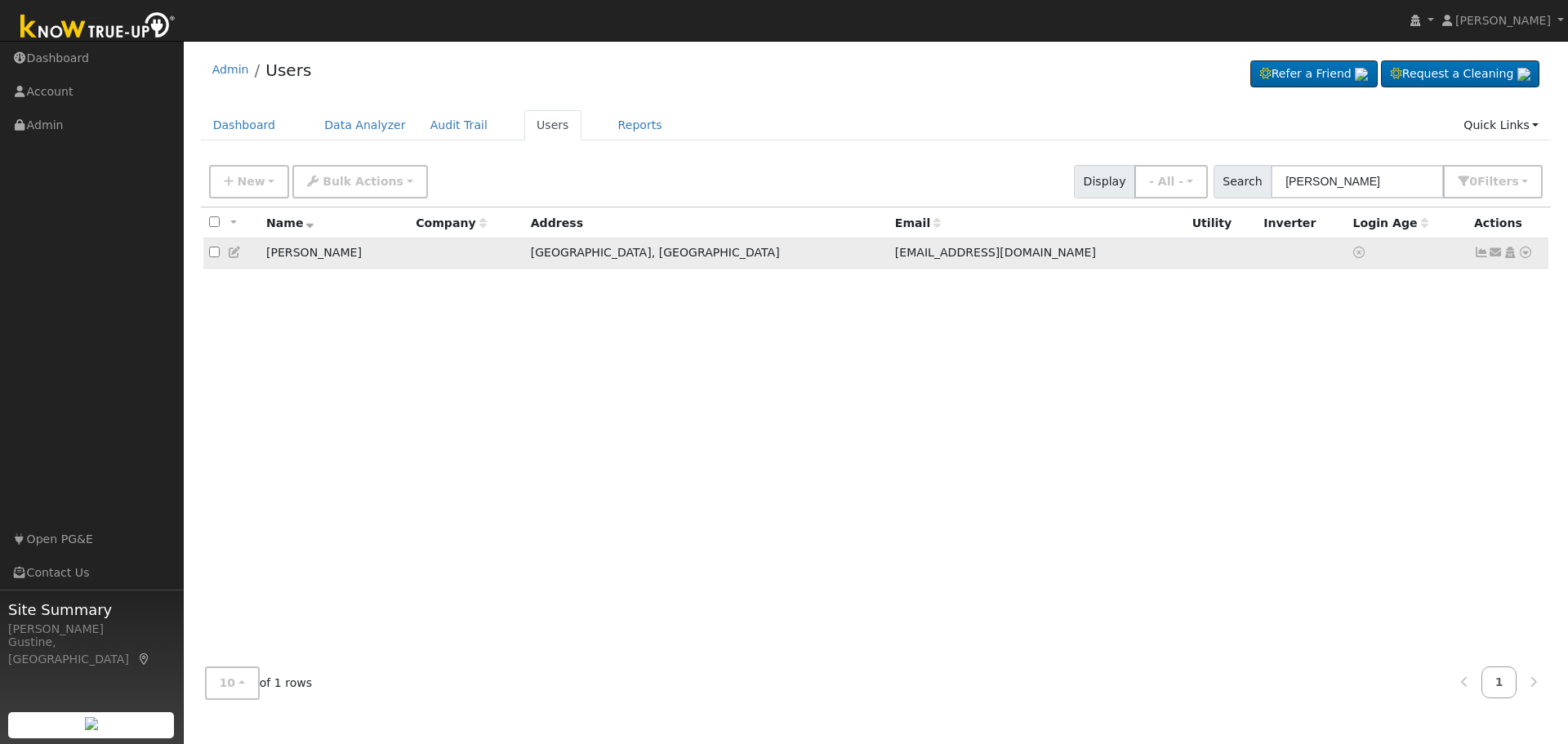
click at [1481, 249] on icon at bounding box center [1481, 252] width 15 height 11
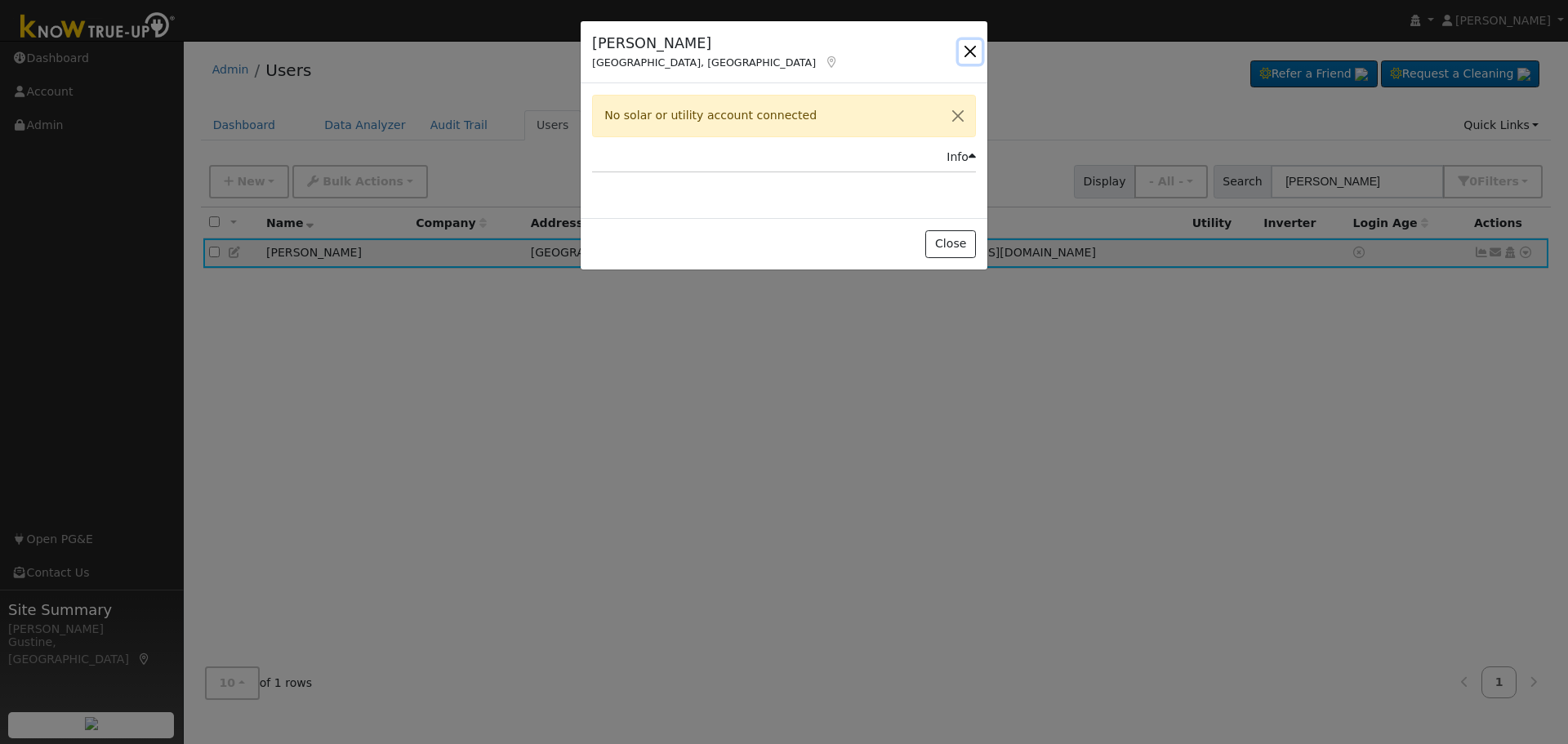
click at [969, 50] on button "button" at bounding box center [970, 52] width 23 height 23
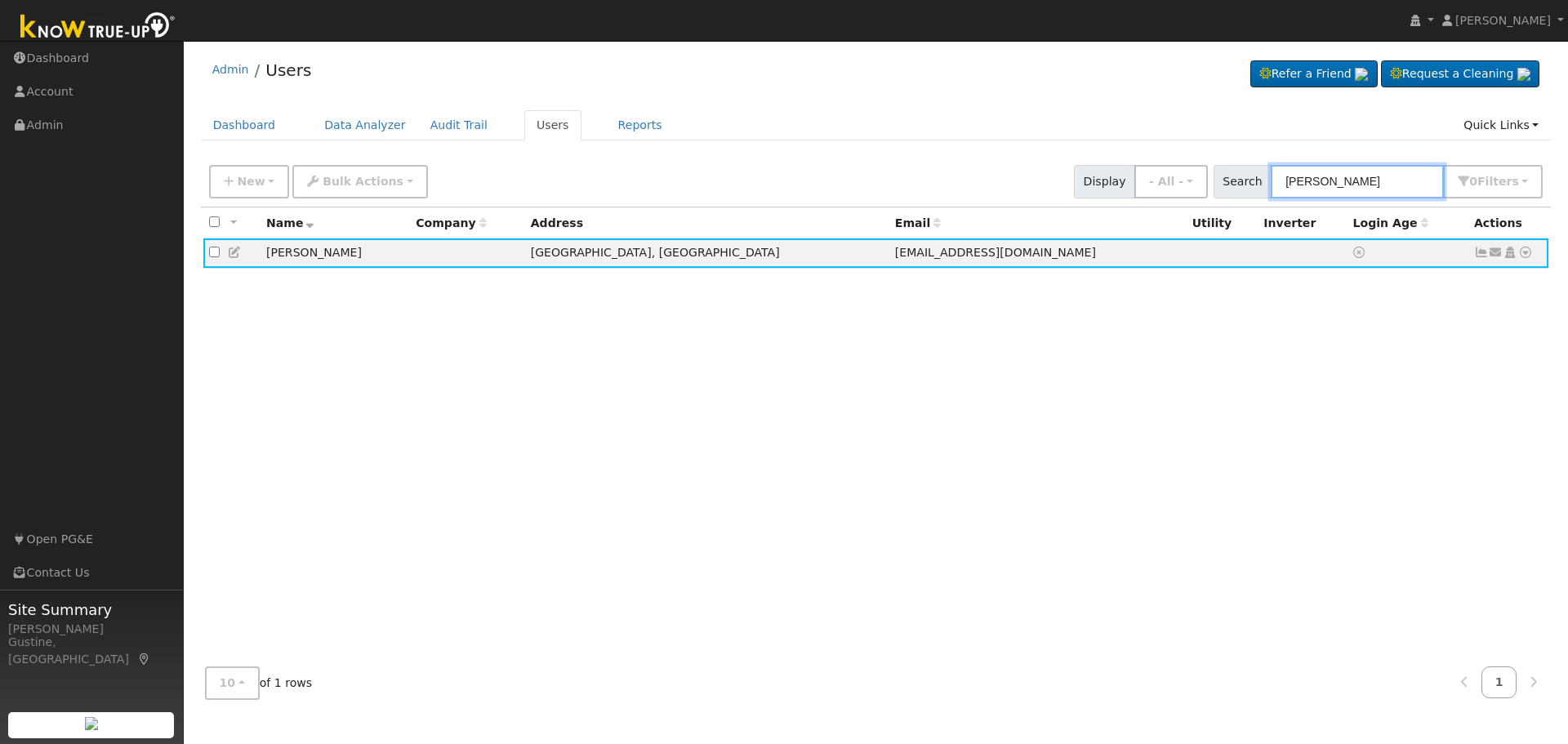
drag, startPoint x: 1360, startPoint y: 187, endPoint x: 1129, endPoint y: 147, distance: 234.4
click at [1134, 148] on div "Admin Users Refer a Friend Request a Cleaning" at bounding box center [876, 380] width 1368 height 663
paste input "https://solar2019.lightning.force.com/lightning/r/Case/500Uw00000WVEcBIAX/view"
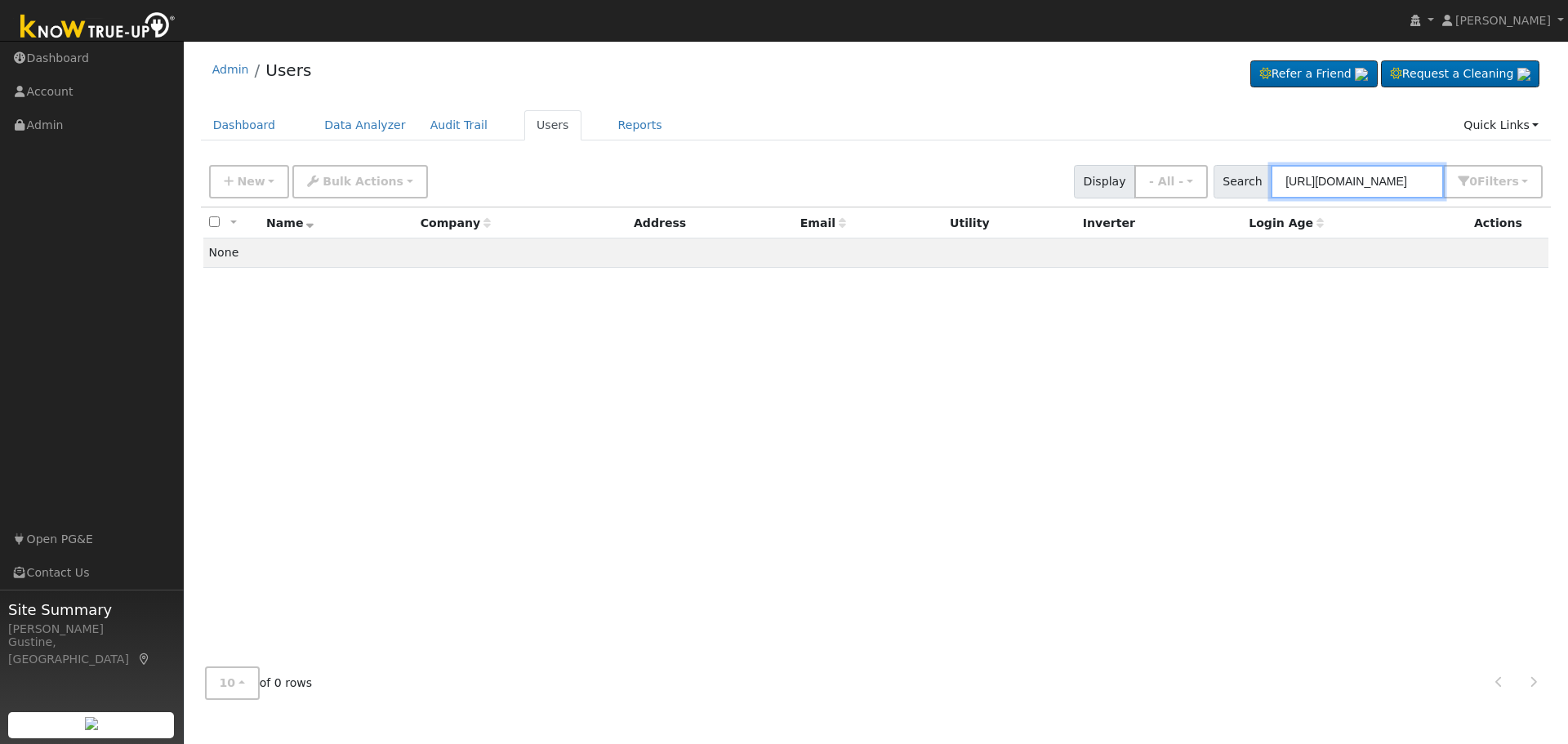
click at [1357, 192] on input "https://solar2019.lightning.force.com/lightning/r/Case/500Uw00000WVEcBIAX/view" at bounding box center [1356, 181] width 173 height 34
paste input "Saucedo"
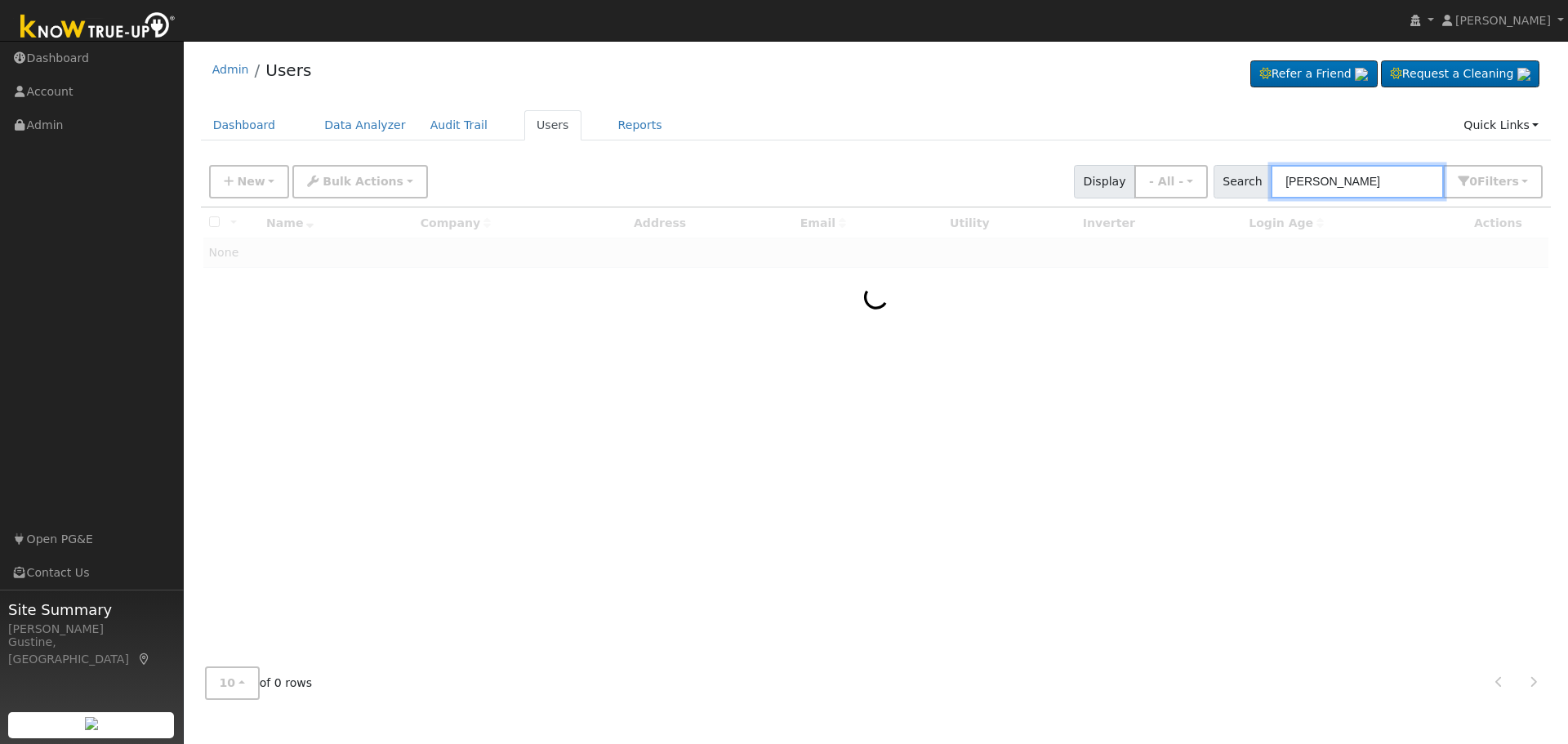
click at [1294, 175] on input "Saucedo" at bounding box center [1356, 181] width 173 height 34
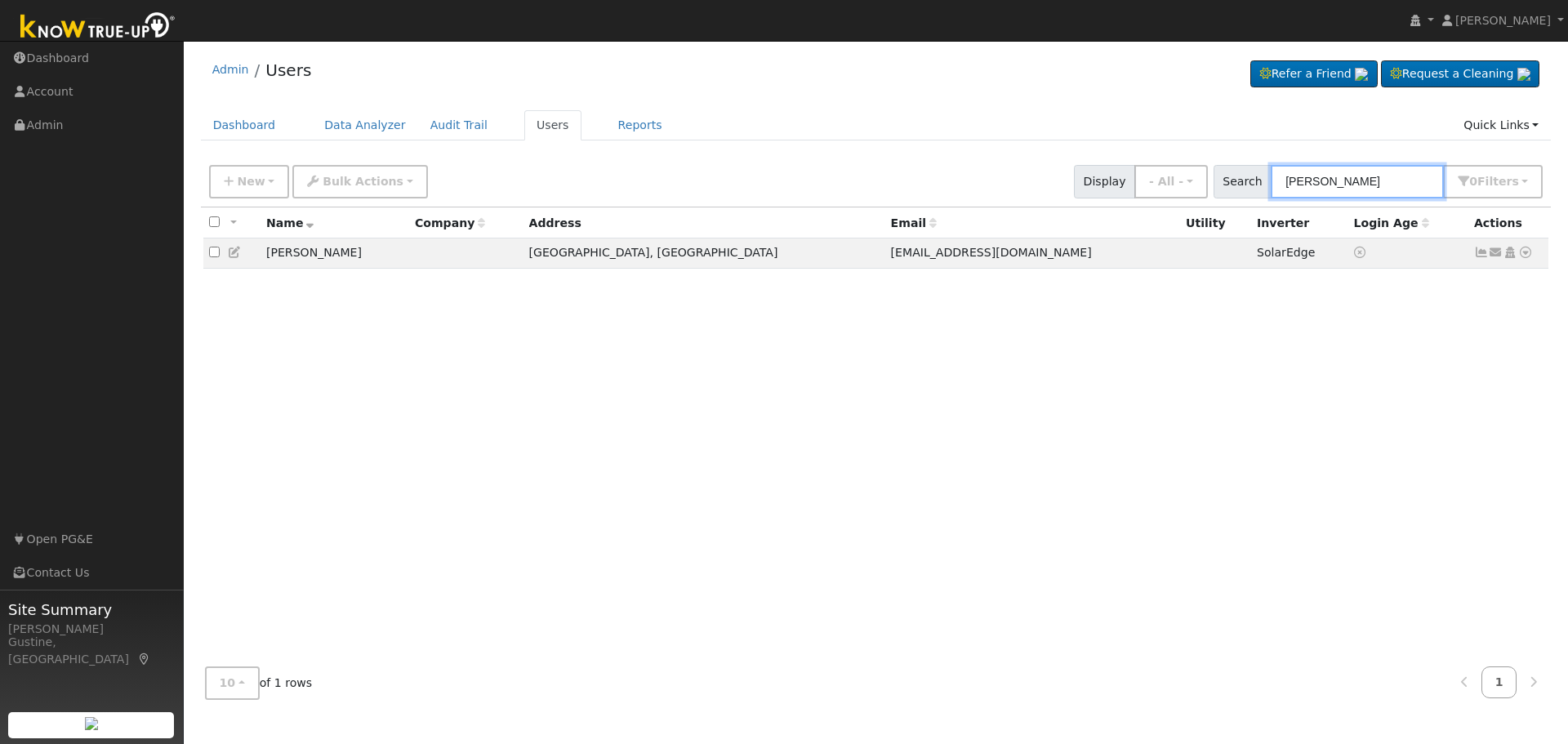
click at [1383, 186] on input "John Saucedo" at bounding box center [1356, 181] width 173 height 34
click at [1380, 177] on input "John Saucedo" at bounding box center [1356, 181] width 173 height 34
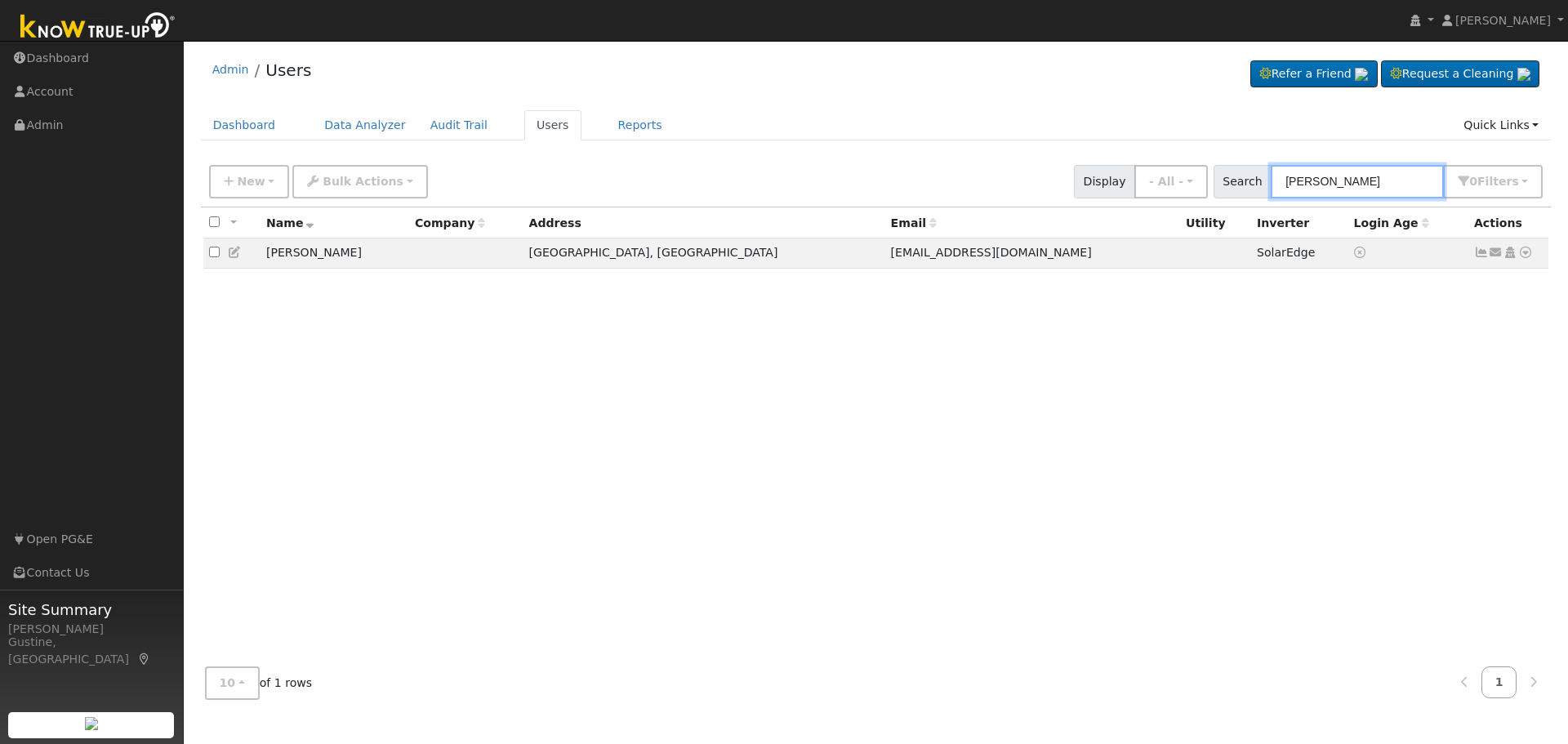
click at [1380, 177] on input "John Saucedo" at bounding box center [1356, 181] width 173 height 34
click at [1354, 186] on input "John Saucedo" at bounding box center [1356, 181] width 173 height 34
paste input "Shanahan"
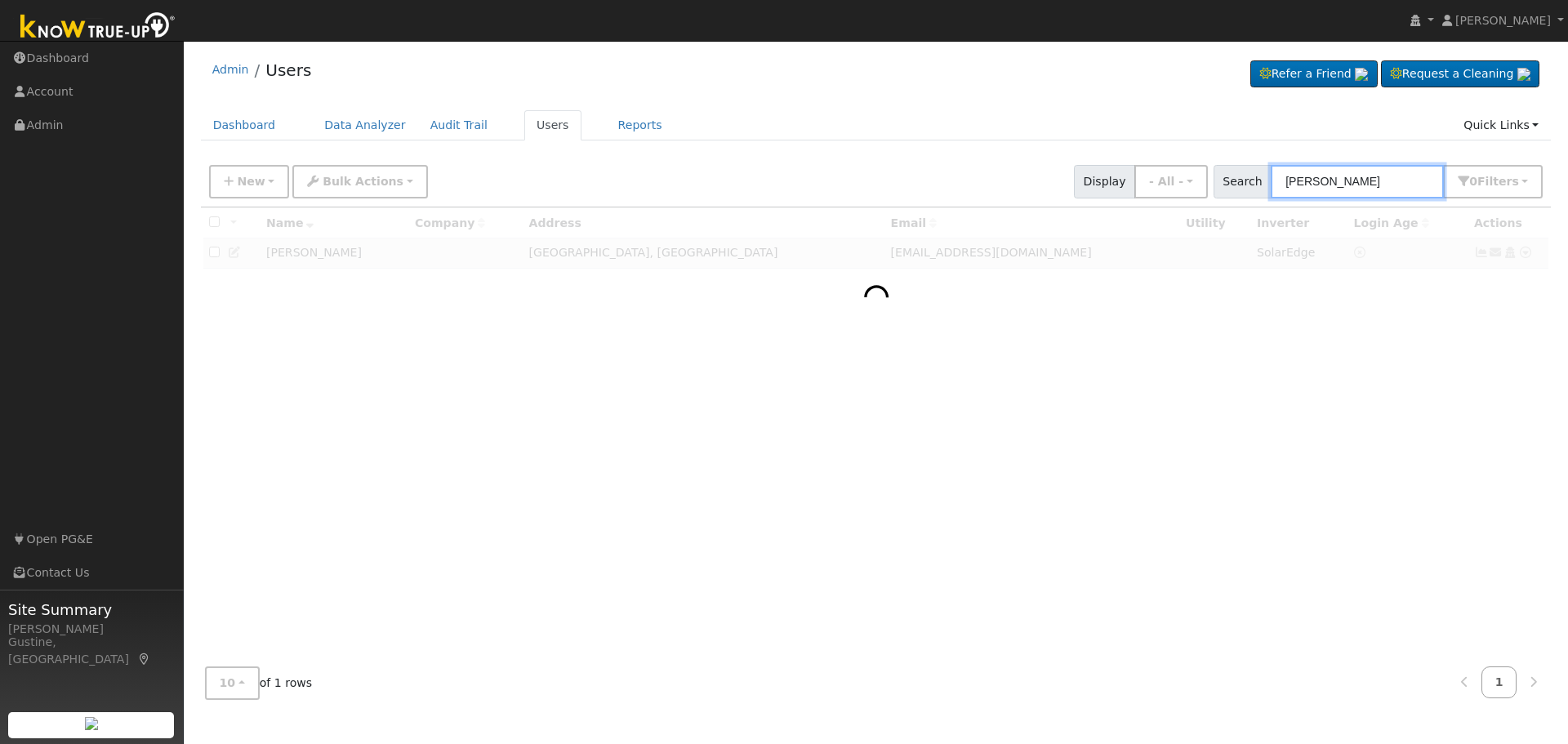
type input "Shanahan"
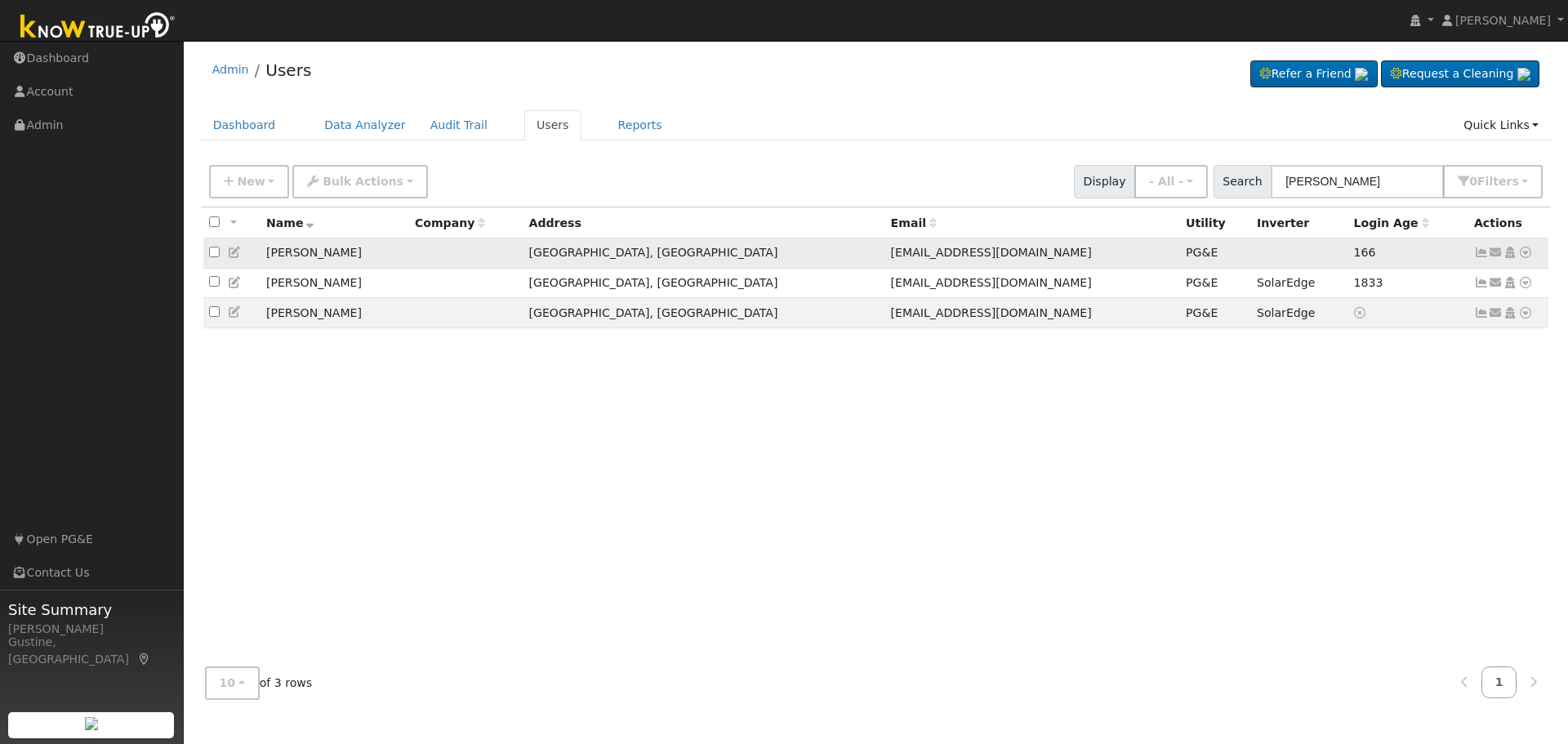
click at [1481, 248] on link at bounding box center [1481, 252] width 15 height 13
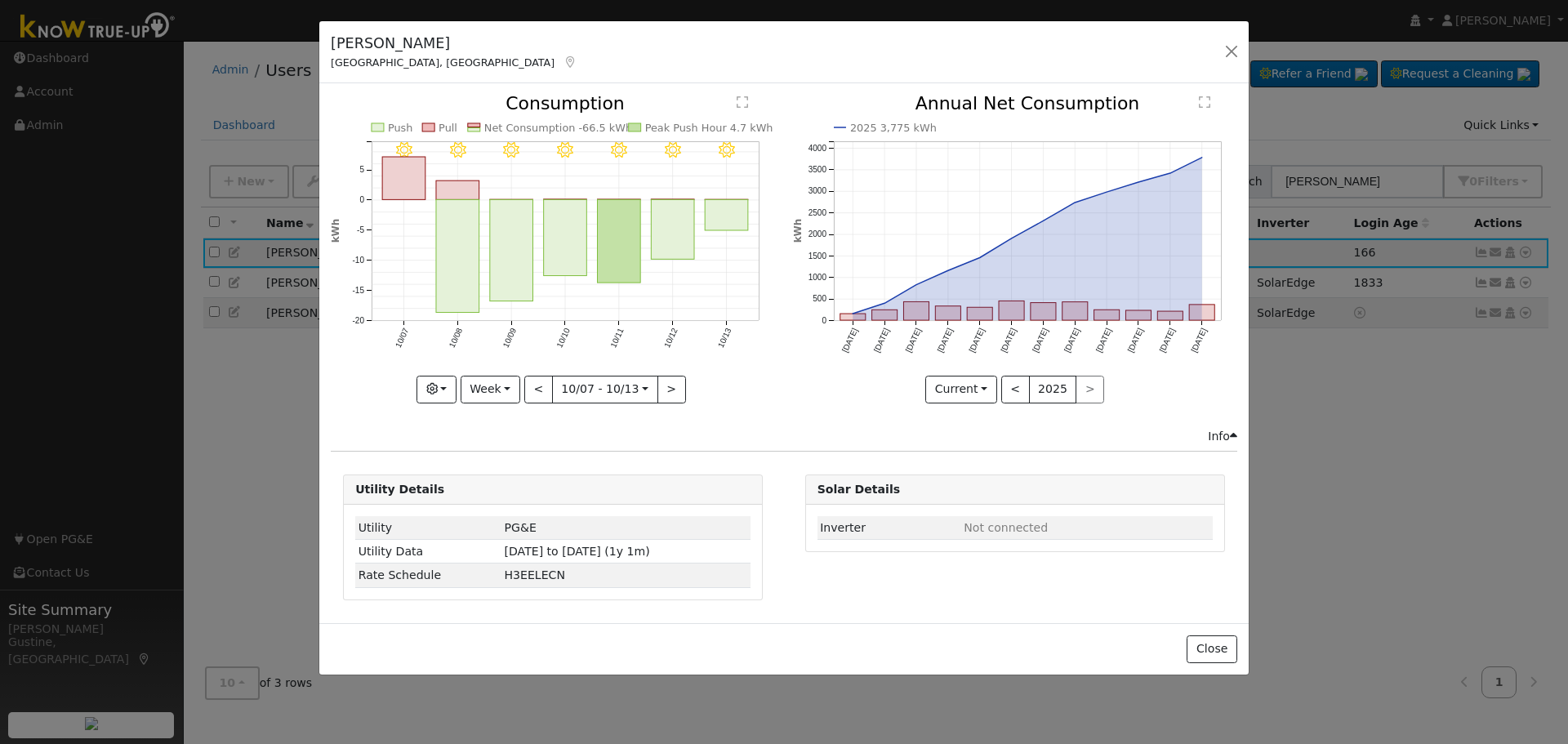
click at [648, 212] on line at bounding box center [565, 212] width 387 height 0
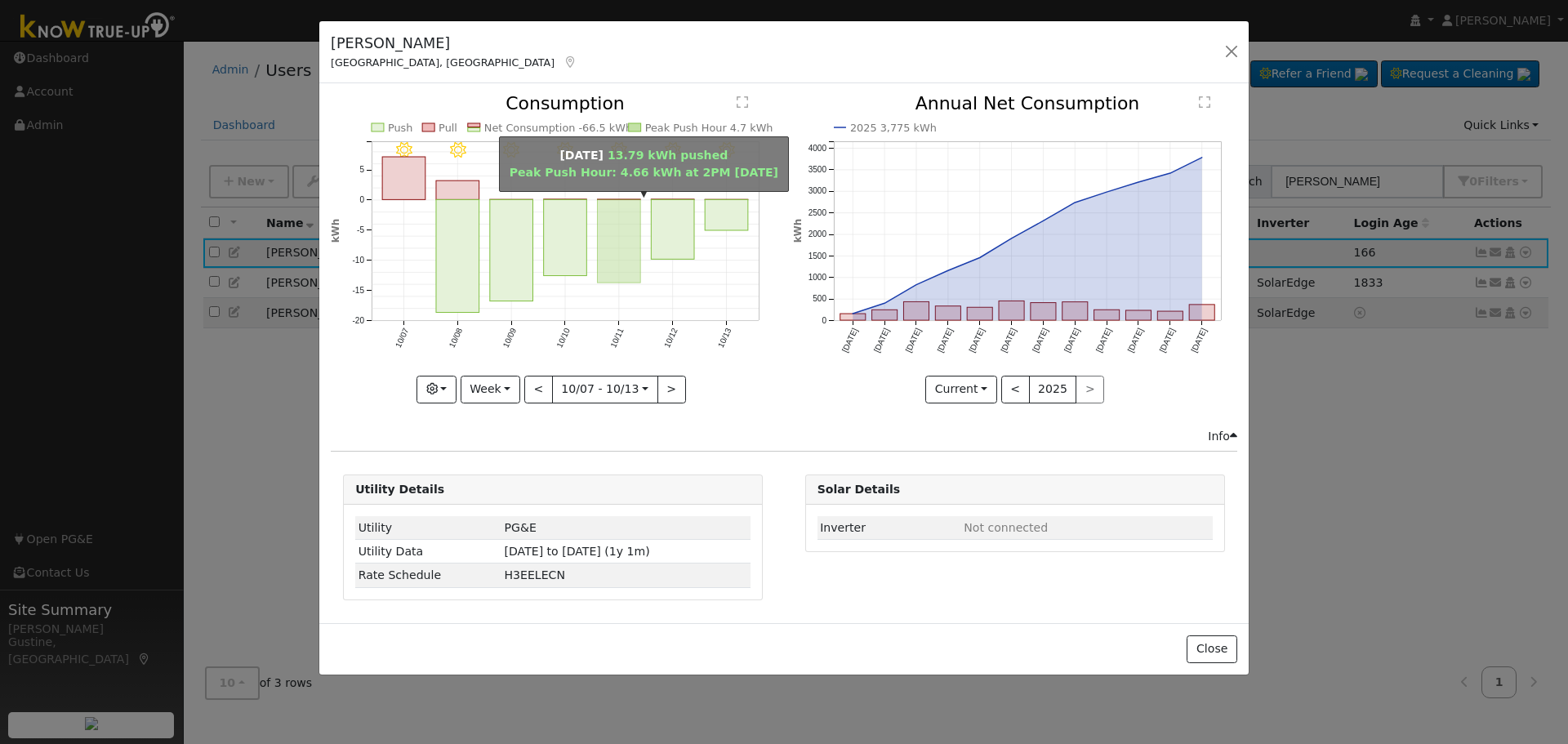
click at [638, 216] on rect "onclick=""" at bounding box center [619, 242] width 43 height 83
type input "[DATE]"
